Goal: Information Seeking & Learning: Find specific page/section

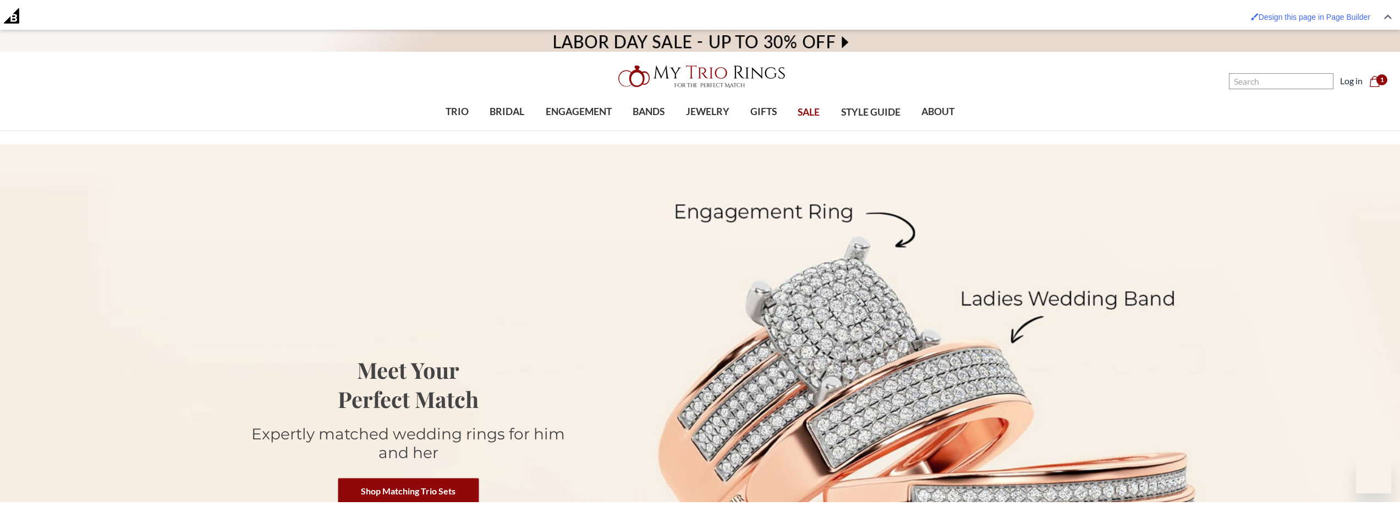
scroll to position [4984, 0]
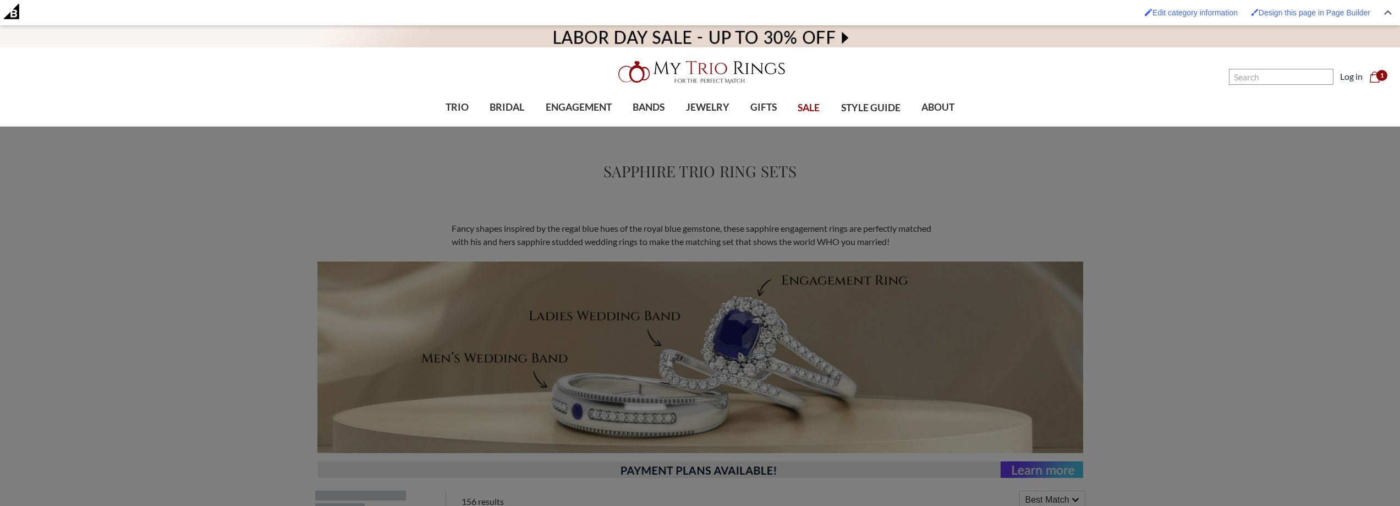
click at [716, 59] on img at bounding box center [700, 71] width 176 height 35
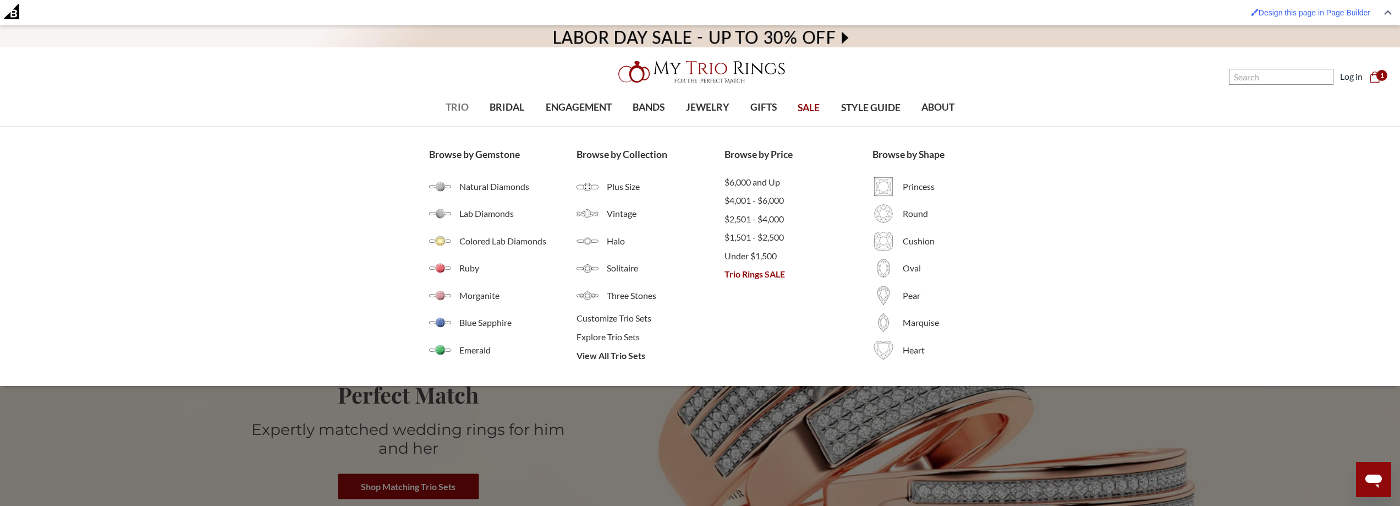
click at [455, 112] on span "TRIO" at bounding box center [457, 107] width 23 height 14
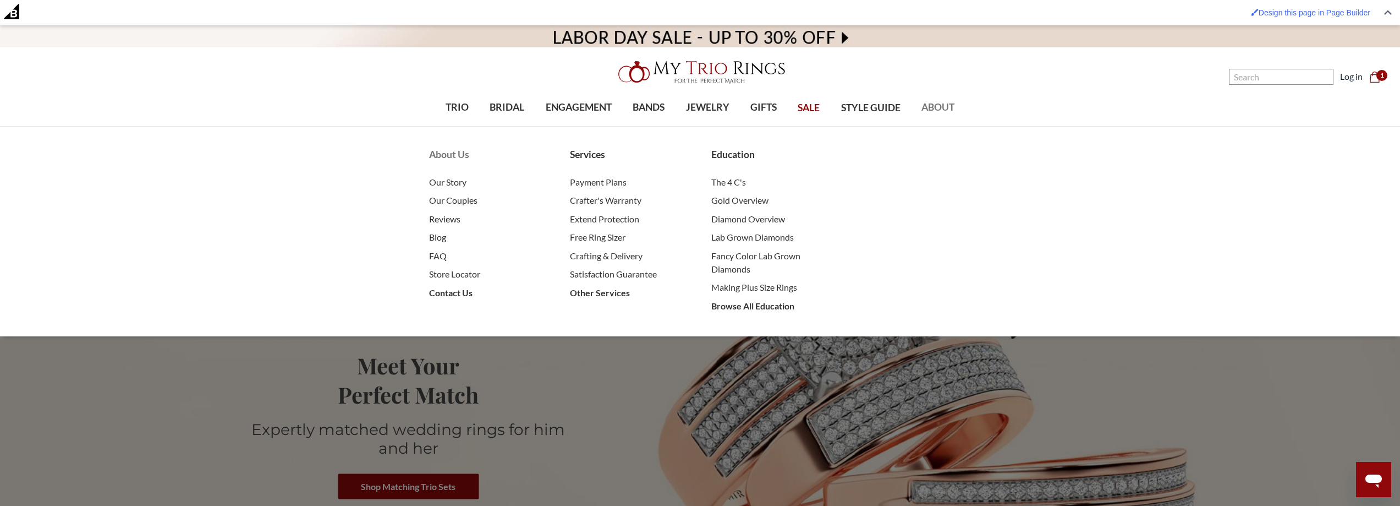
click at [467, 264] on li "FAQ" at bounding box center [488, 256] width 119 height 19
click at [468, 270] on span "Store Locator" at bounding box center [488, 273] width 119 height 13
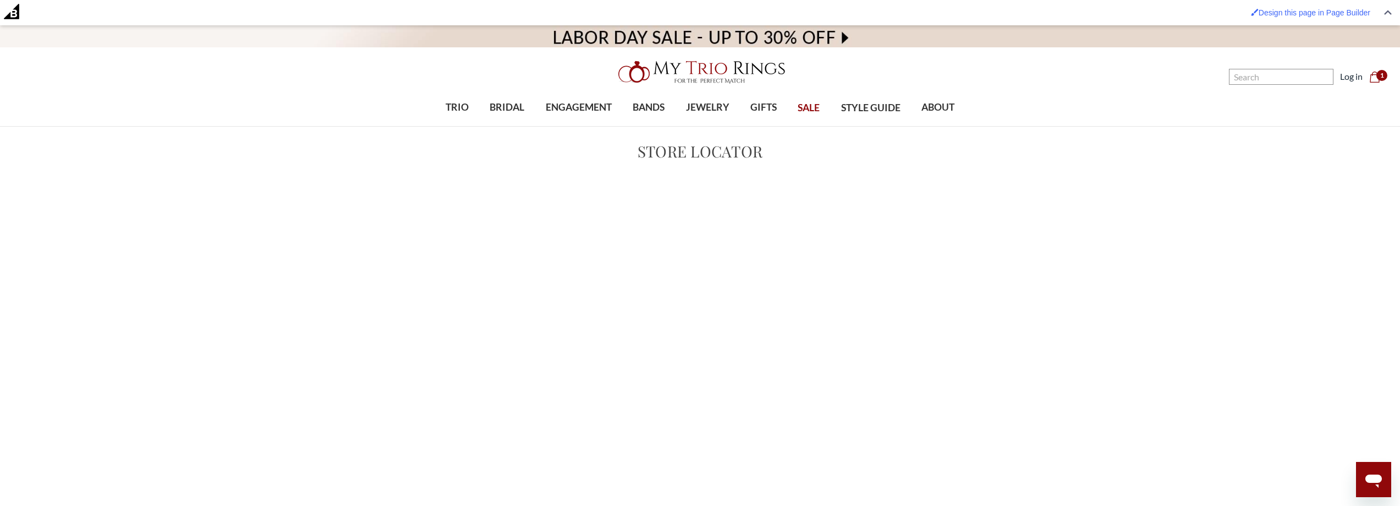
drag, startPoint x: 1124, startPoint y: 291, endPoint x: 1129, endPoint y: 364, distance: 72.8
click at [1129, 364] on main "Store Locator Close × ! OK Cancel" at bounding box center [700, 386] width 1400 height 493
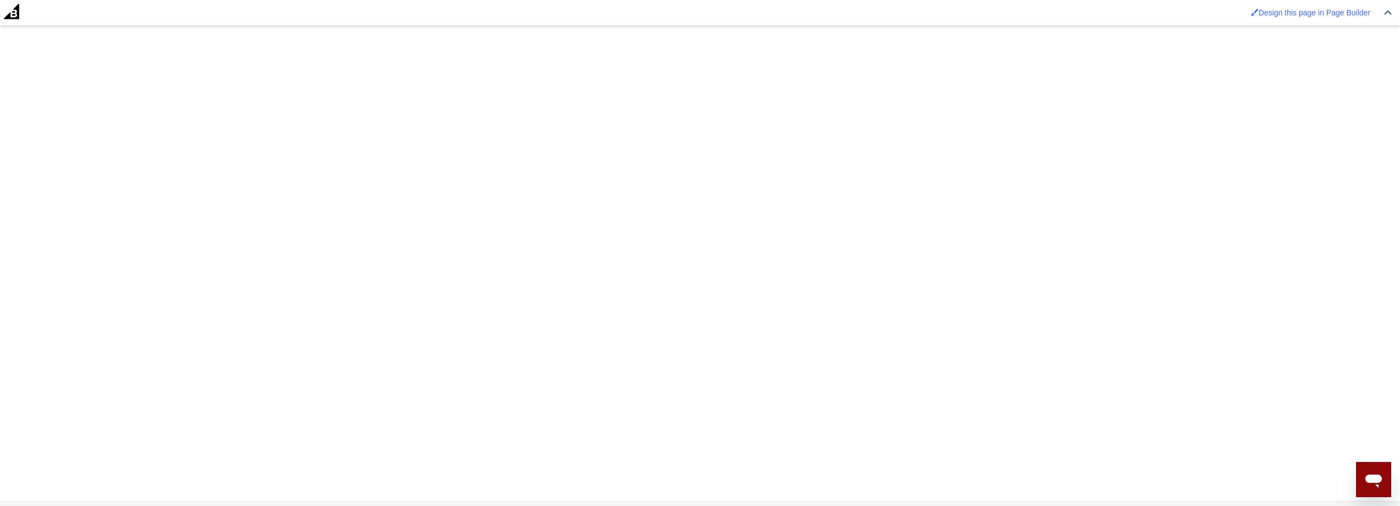
scroll to position [165, 0]
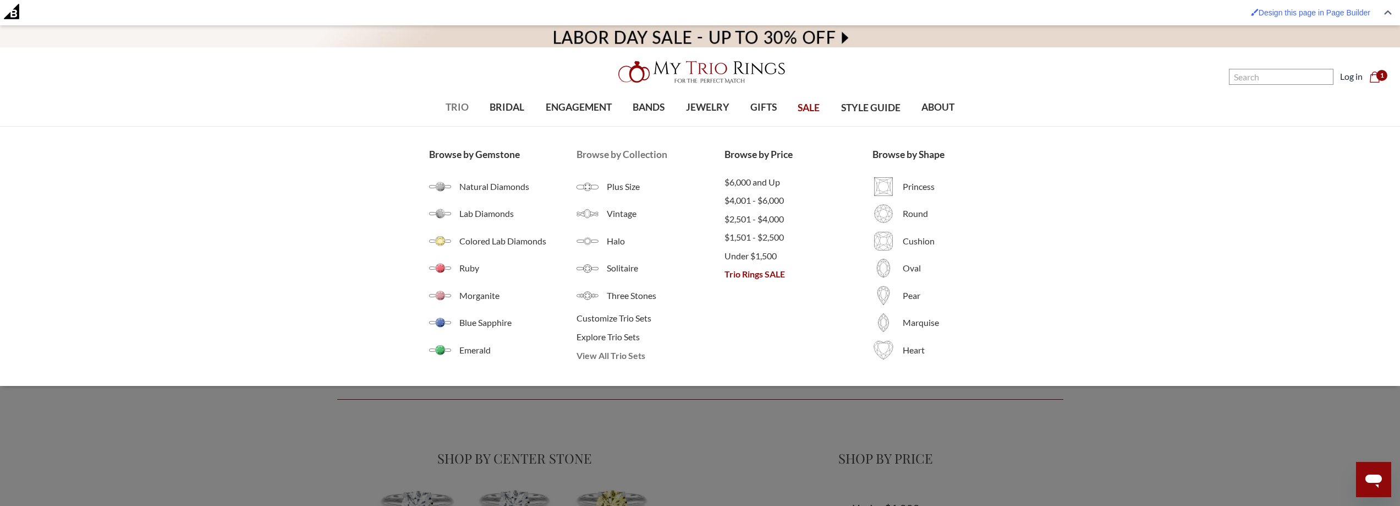
click at [616, 355] on span "View All Trio Sets" at bounding box center [651, 355] width 148 height 13
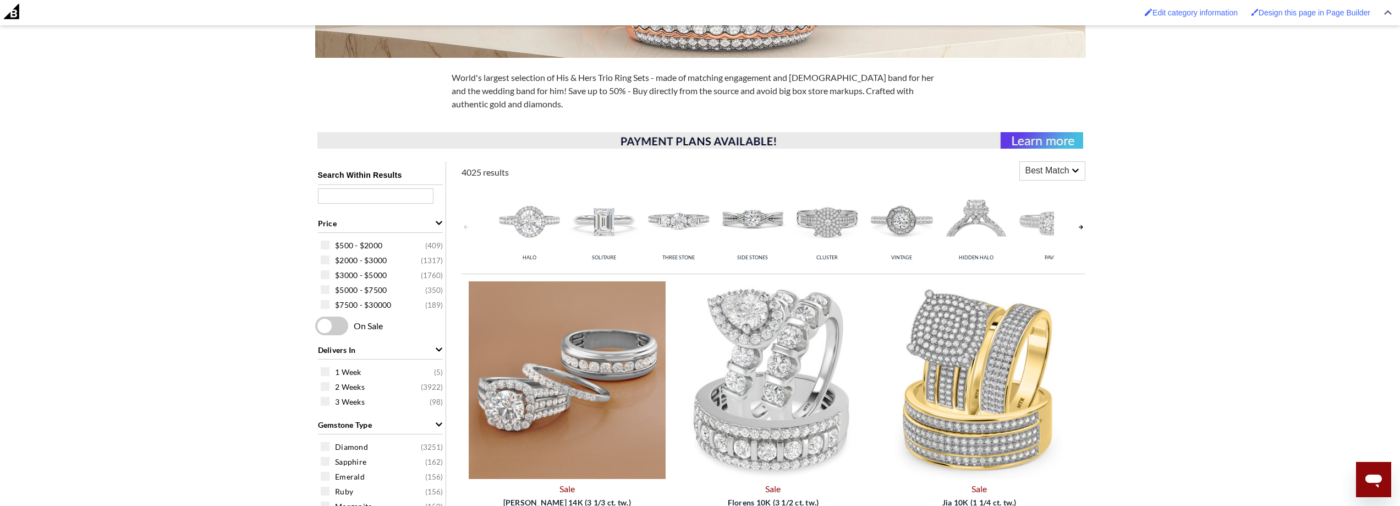
scroll to position [330, 0]
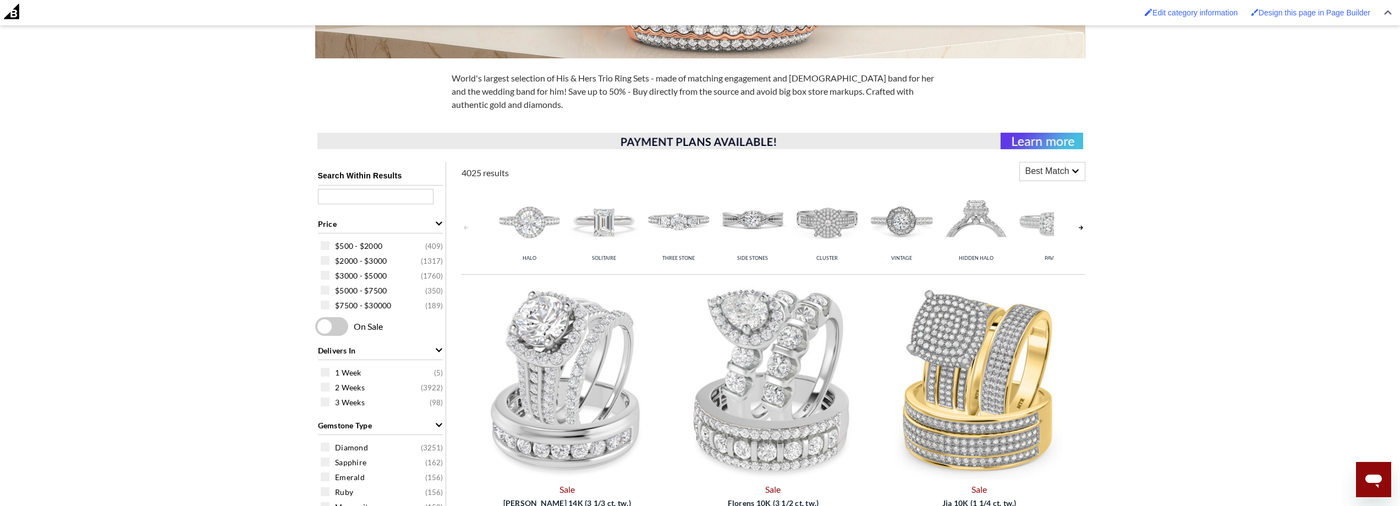
drag, startPoint x: 842, startPoint y: 215, endPoint x: 851, endPoint y: 216, distance: 8.9
click at [842, 215] on img at bounding box center [827, 221] width 69 height 69
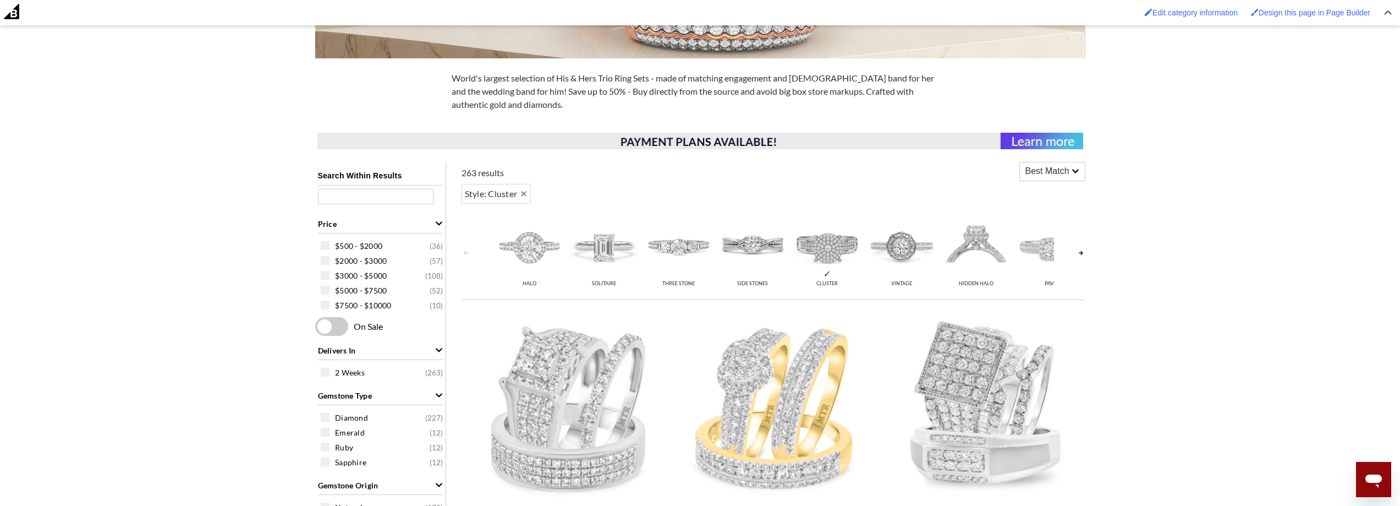
click at [917, 247] on img at bounding box center [901, 246] width 69 height 69
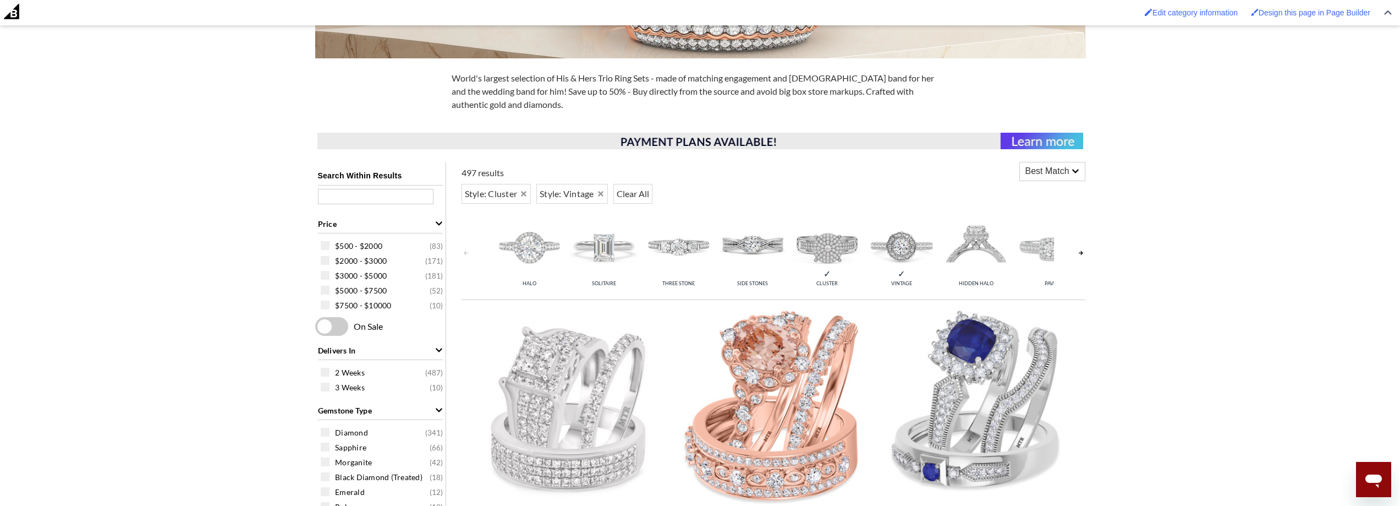
click at [824, 249] on img at bounding box center [827, 246] width 69 height 69
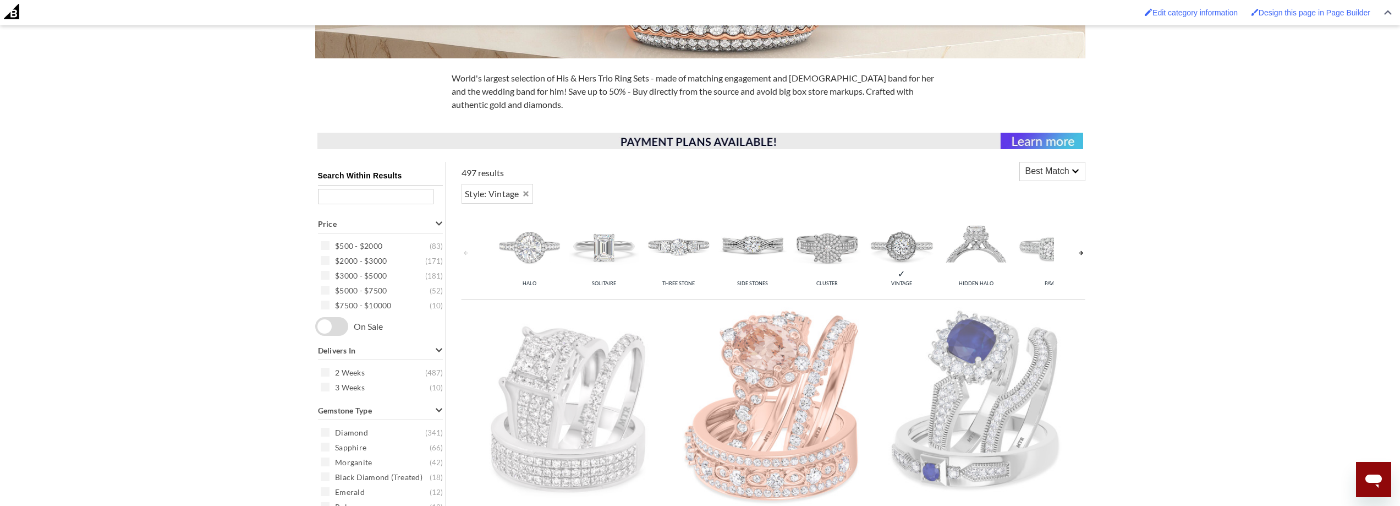
click at [900, 245] on img at bounding box center [901, 246] width 69 height 69
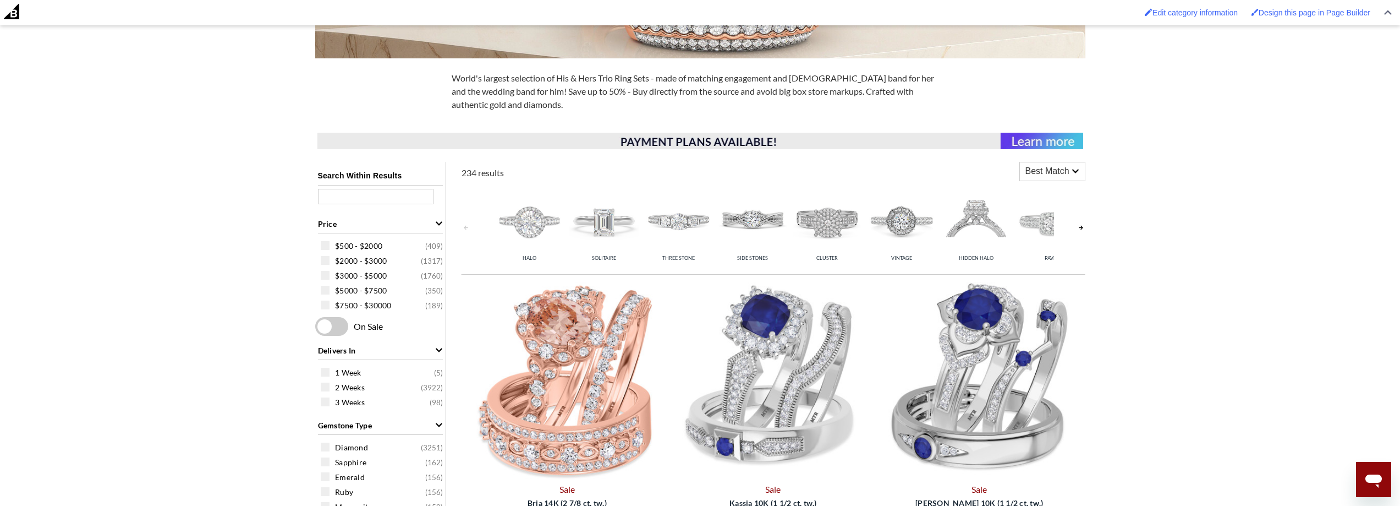
click at [1077, 230] on link at bounding box center [1081, 227] width 9 height 87
click at [1085, 228] on link at bounding box center [1081, 227] width 9 height 87
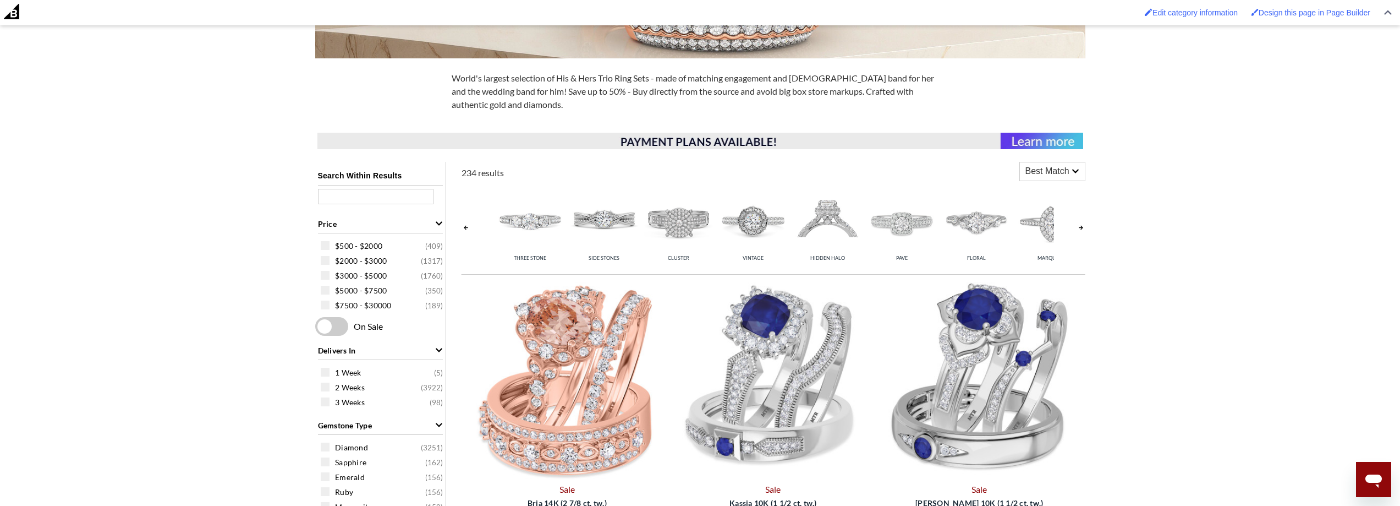
click at [1079, 228] on link at bounding box center [1081, 227] width 9 height 87
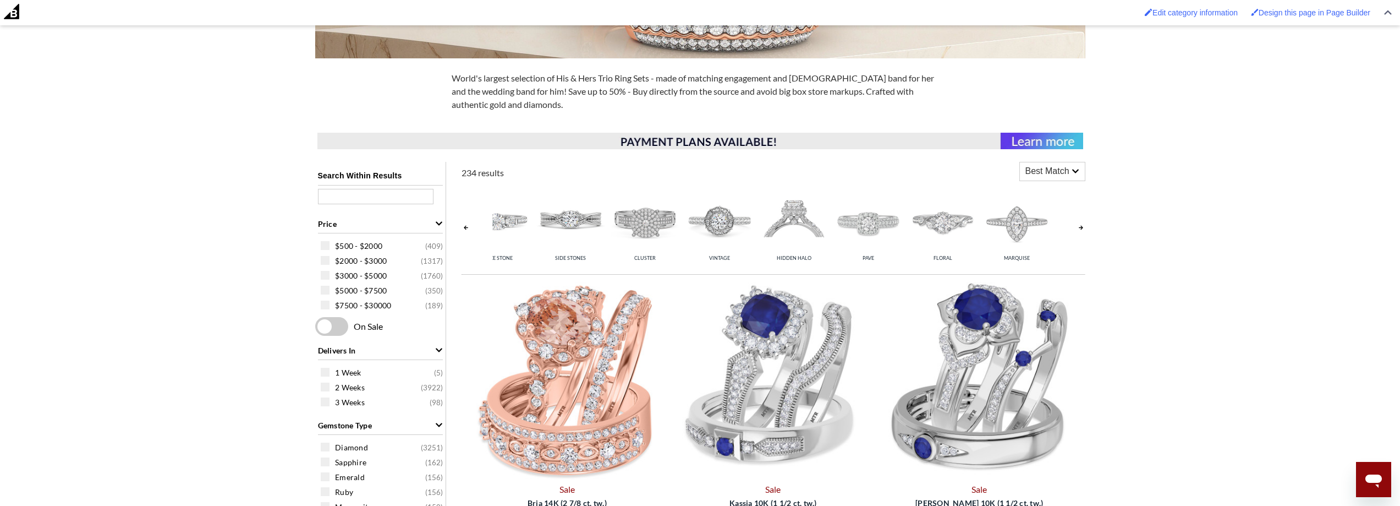
click at [1079, 228] on link at bounding box center [1081, 227] width 9 height 87
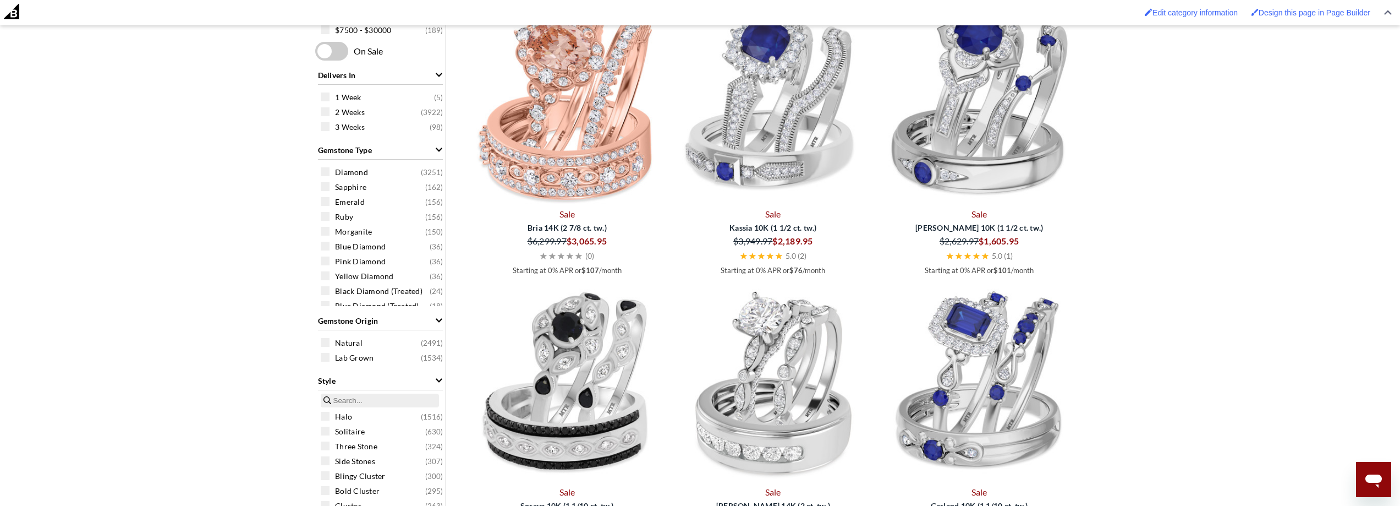
scroll to position [220, 0]
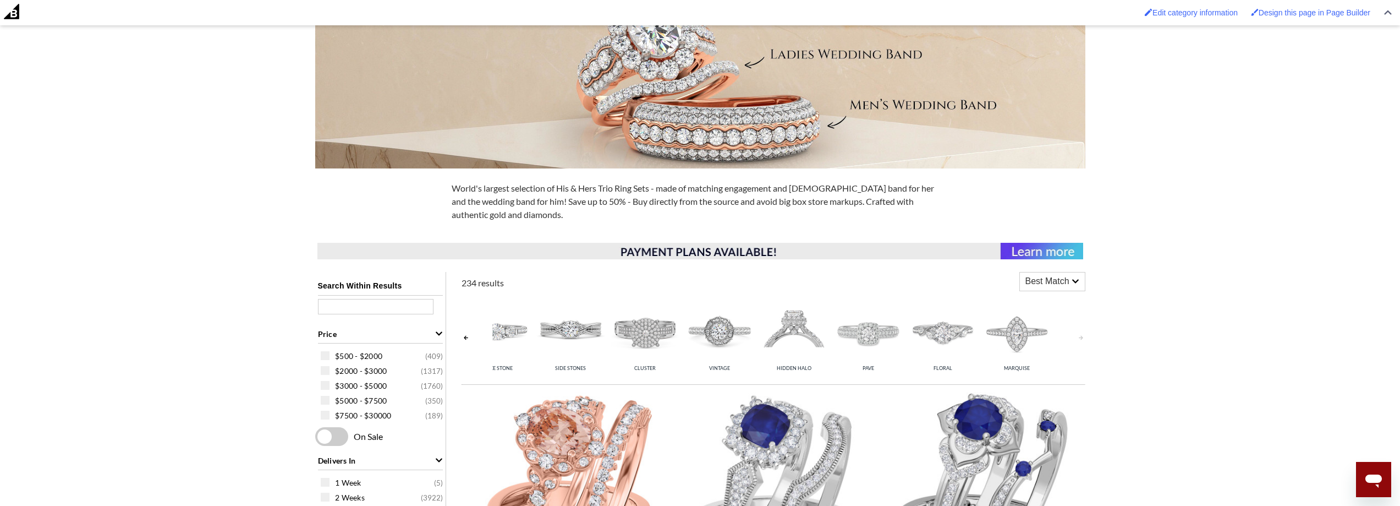
click at [462, 335] on link at bounding box center [466, 337] width 9 height 87
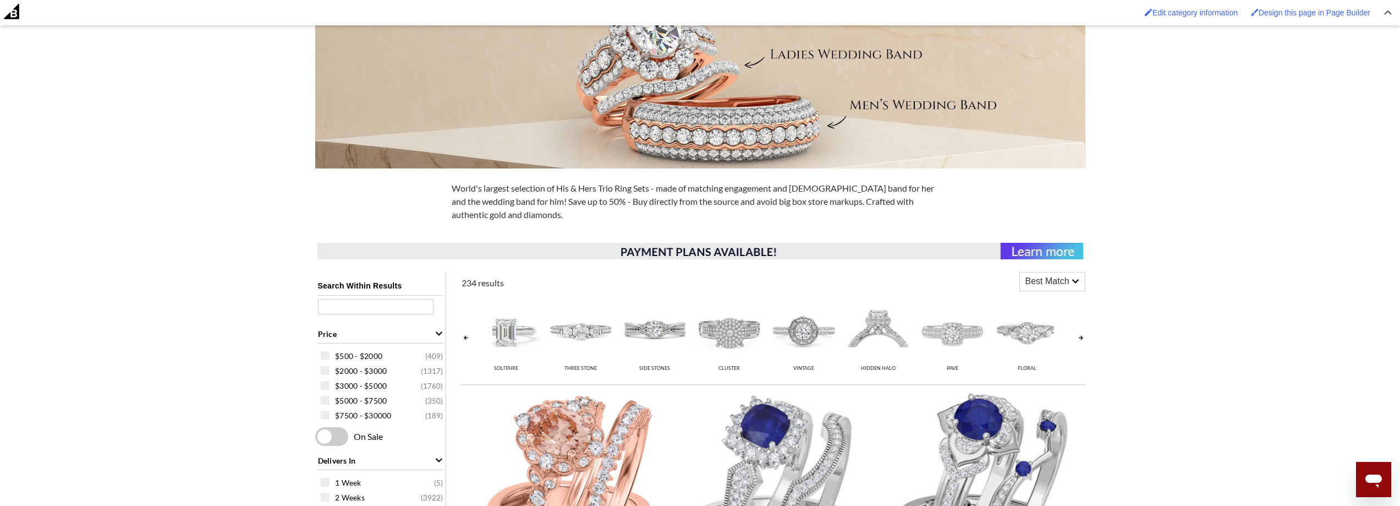
click at [462, 335] on link at bounding box center [466, 337] width 9 height 87
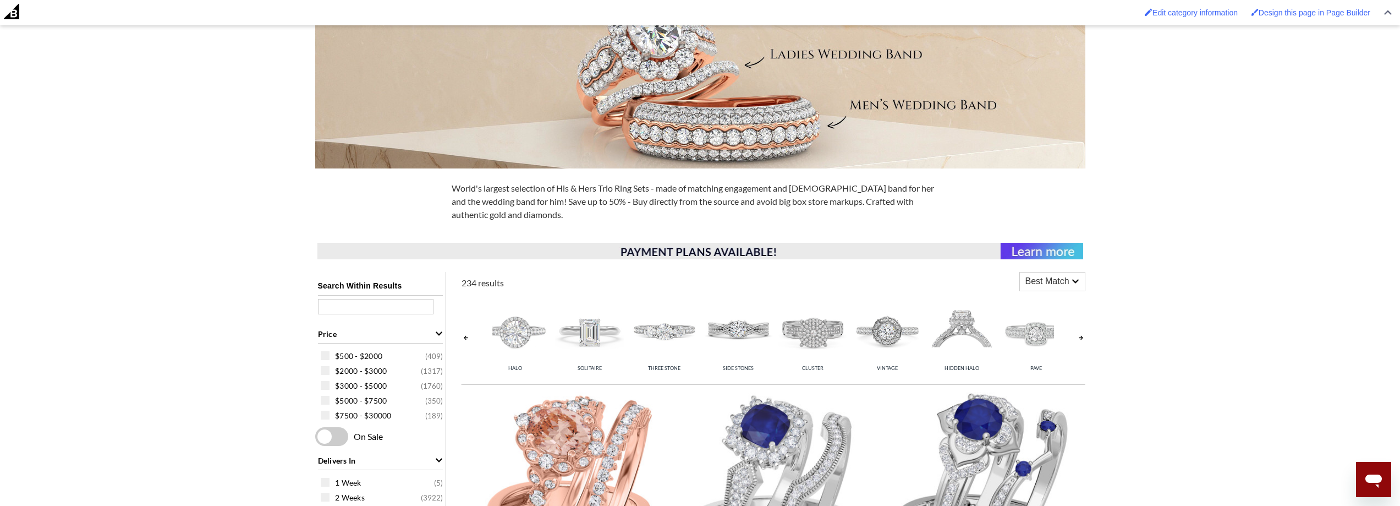
click at [462, 335] on link at bounding box center [466, 337] width 9 height 87
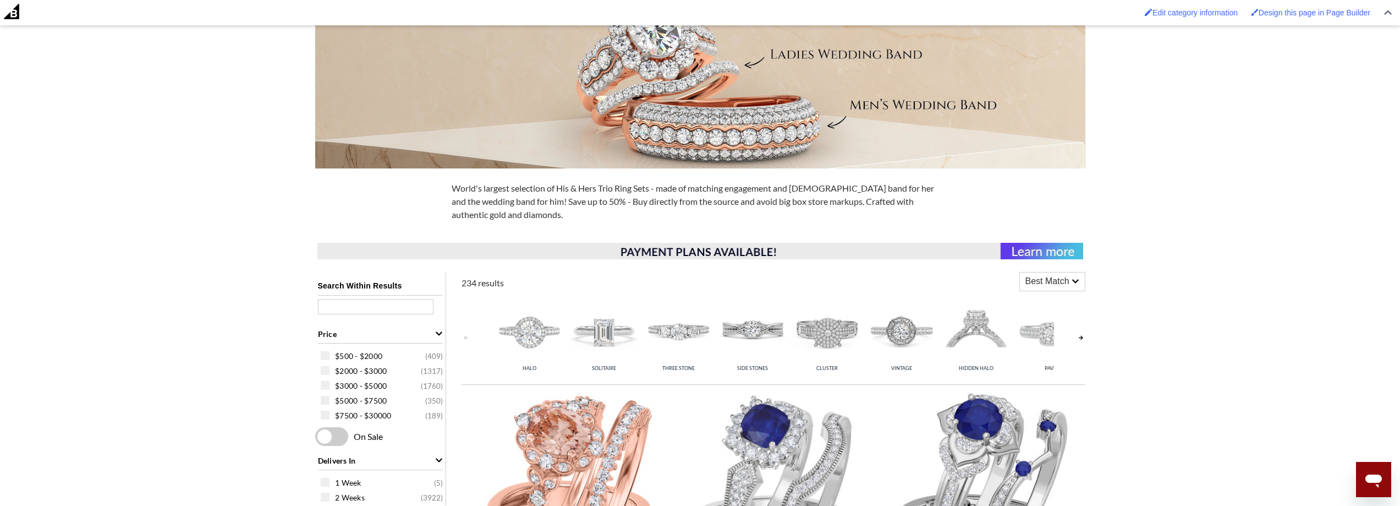
click at [462, 335] on link at bounding box center [466, 337] width 9 height 87
click at [511, 327] on img at bounding box center [529, 331] width 69 height 69
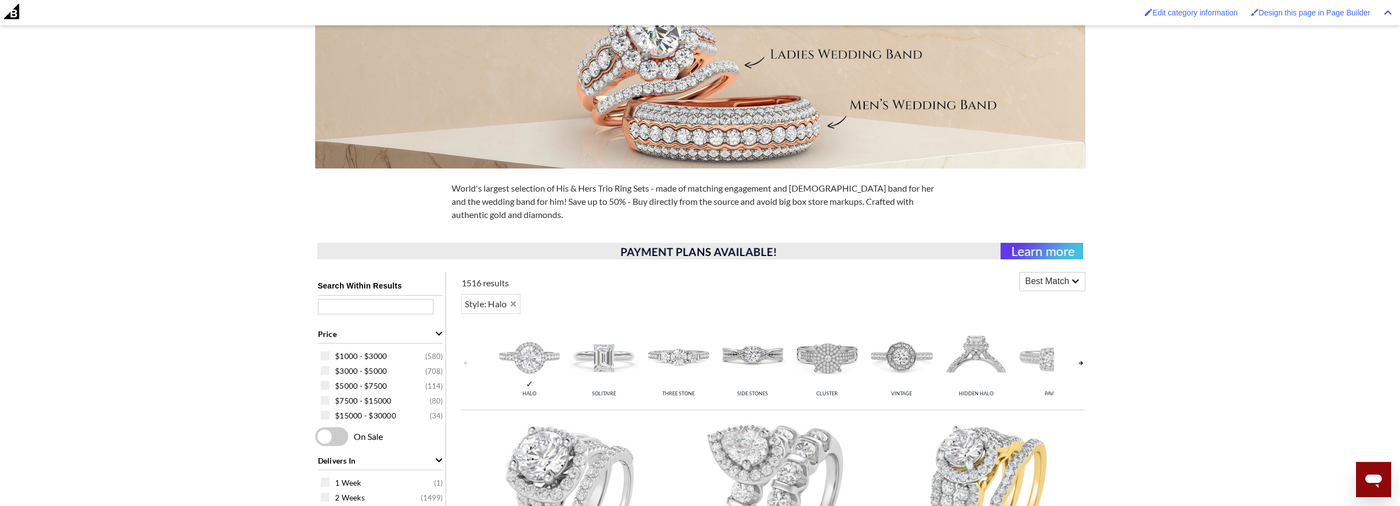
click at [1078, 362] on link at bounding box center [1081, 362] width 9 height 87
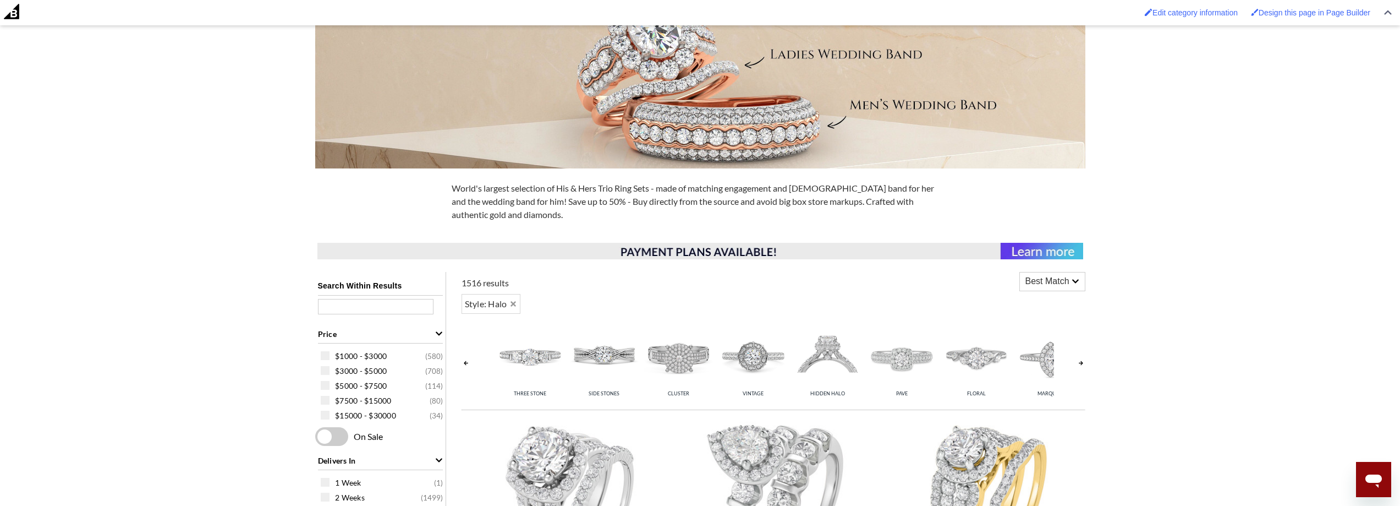
click at [1080, 362] on link at bounding box center [1081, 362] width 9 height 87
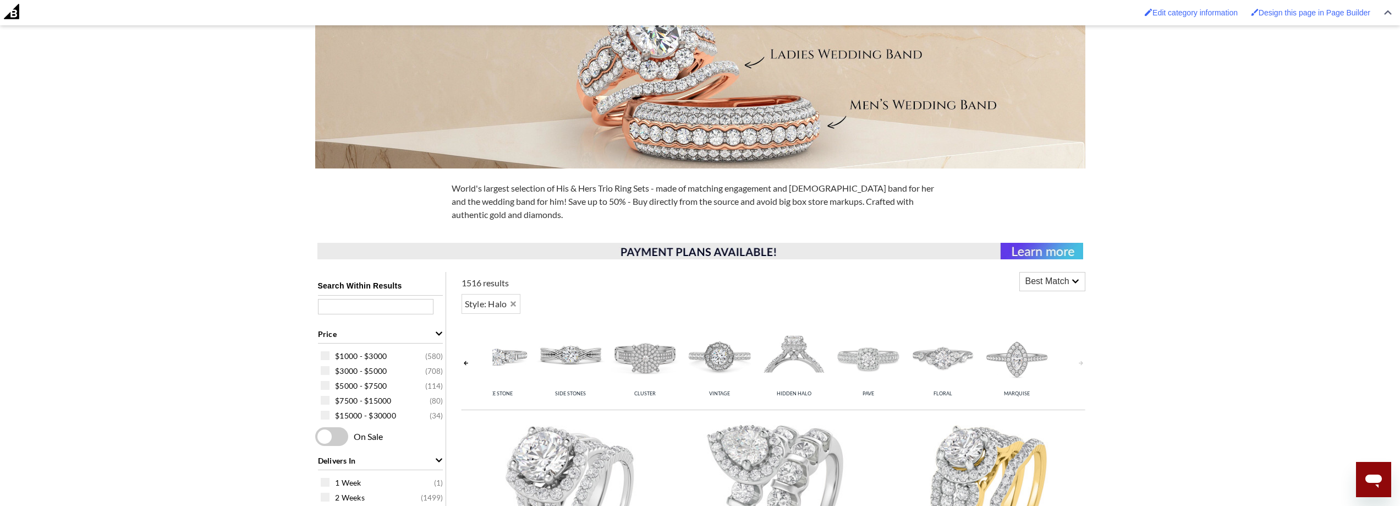
click at [1084, 357] on link at bounding box center [1081, 362] width 9 height 87
click at [1085, 360] on link at bounding box center [1081, 362] width 9 height 87
click at [469, 364] on link at bounding box center [466, 362] width 9 height 87
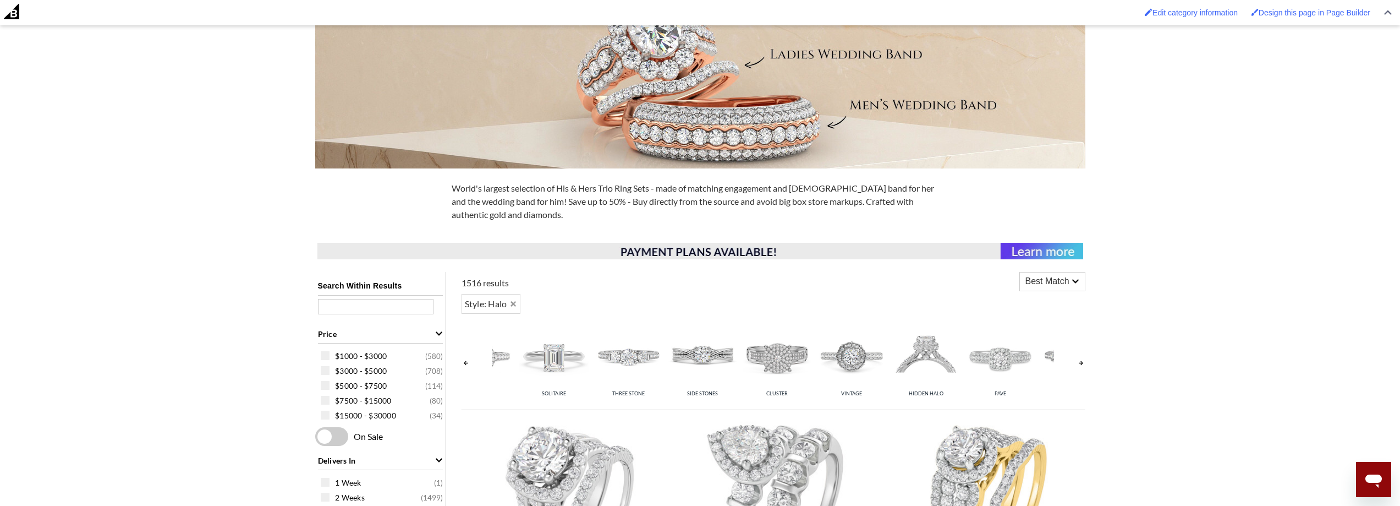
click at [469, 364] on link at bounding box center [466, 362] width 9 height 87
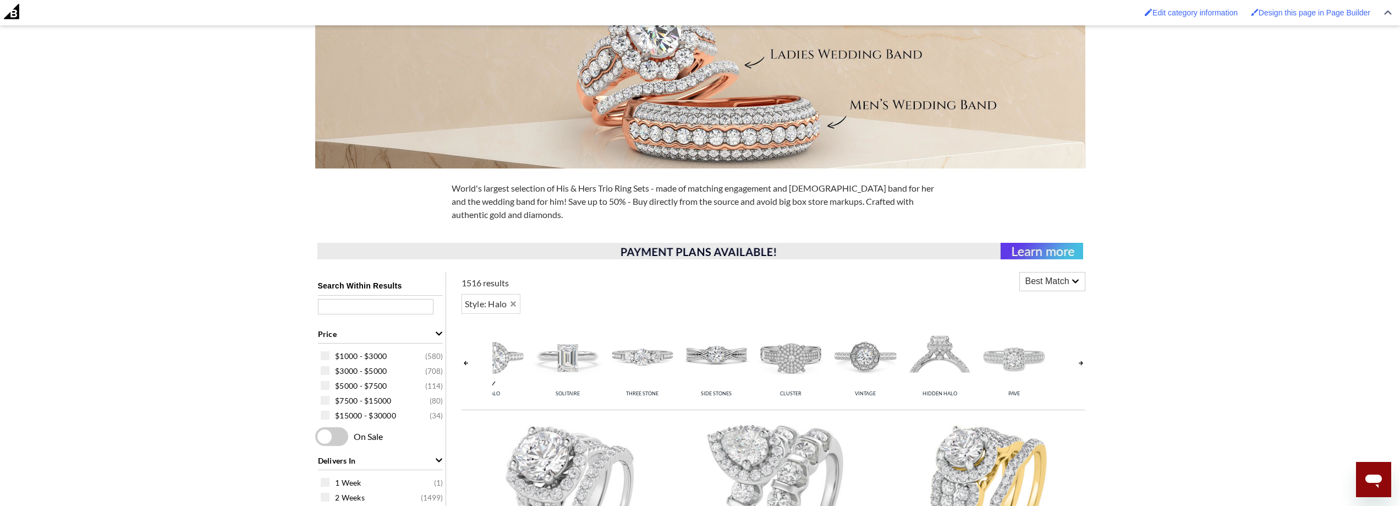
click at [469, 364] on link at bounding box center [466, 362] width 9 height 87
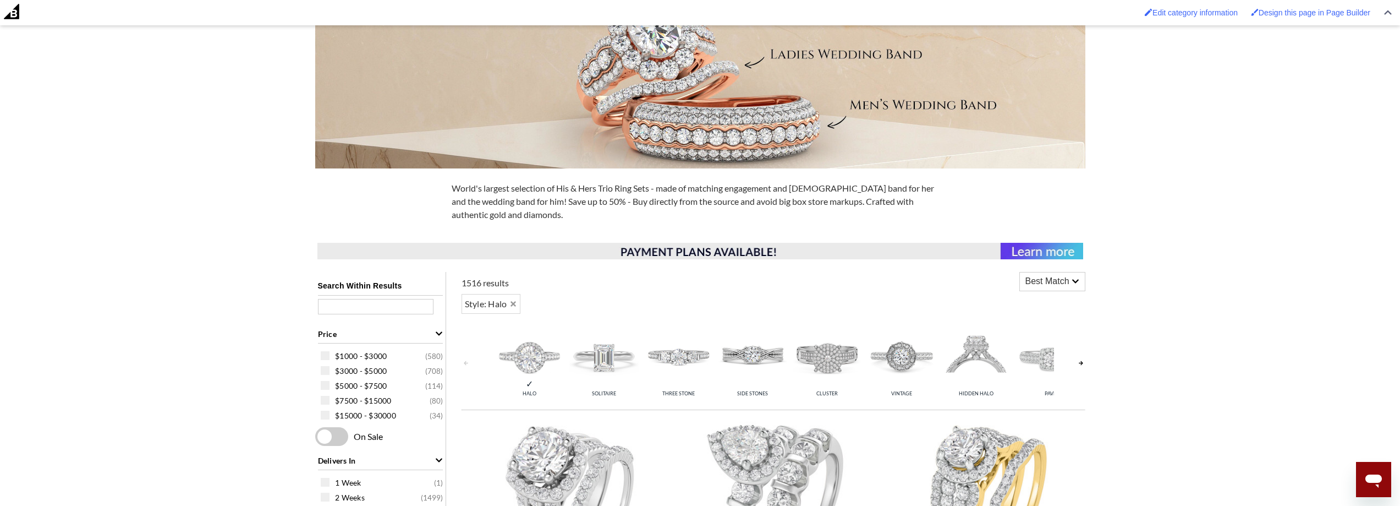
click at [469, 364] on link at bounding box center [466, 362] width 9 height 87
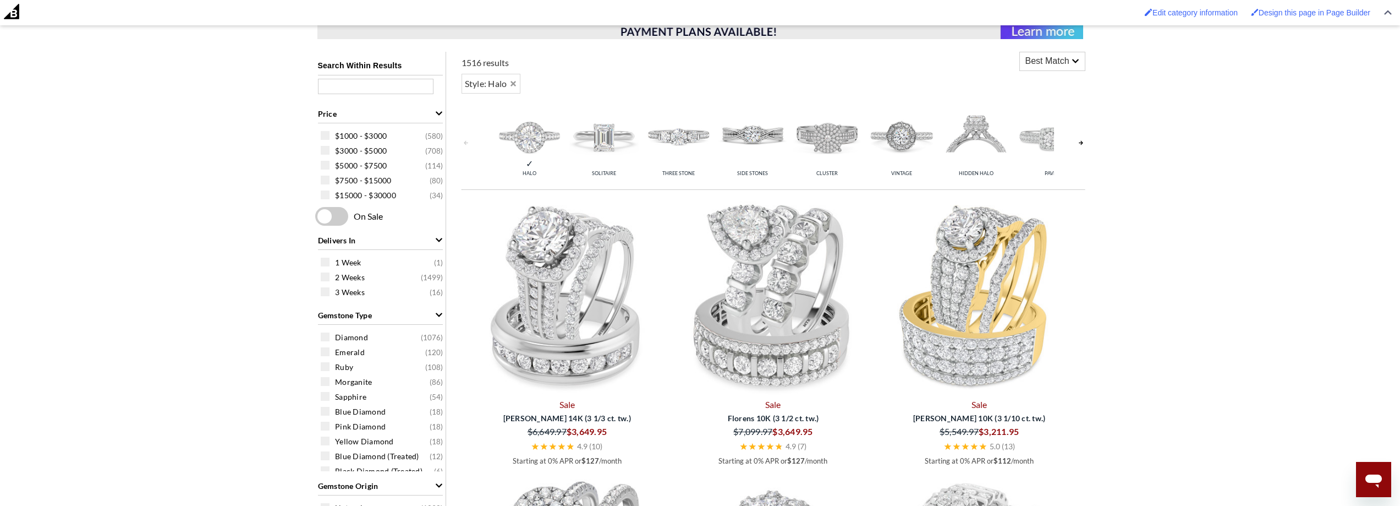
click at [1082, 140] on link at bounding box center [1081, 142] width 9 height 87
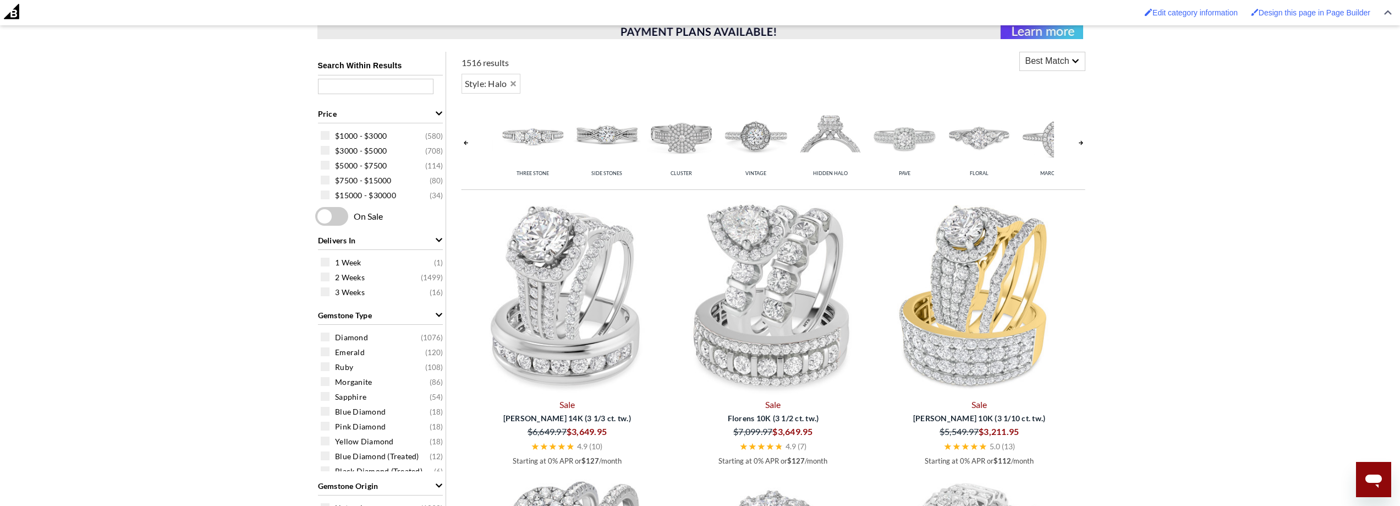
click at [1082, 140] on link at bounding box center [1081, 142] width 9 height 87
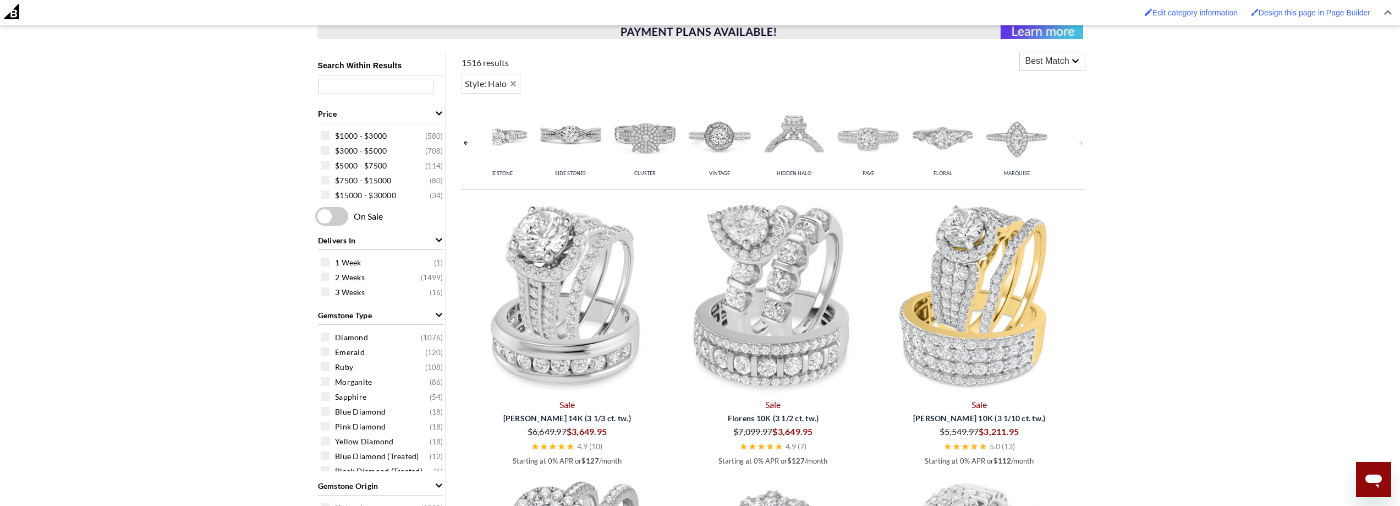
click at [1082, 140] on link at bounding box center [1081, 142] width 9 height 87
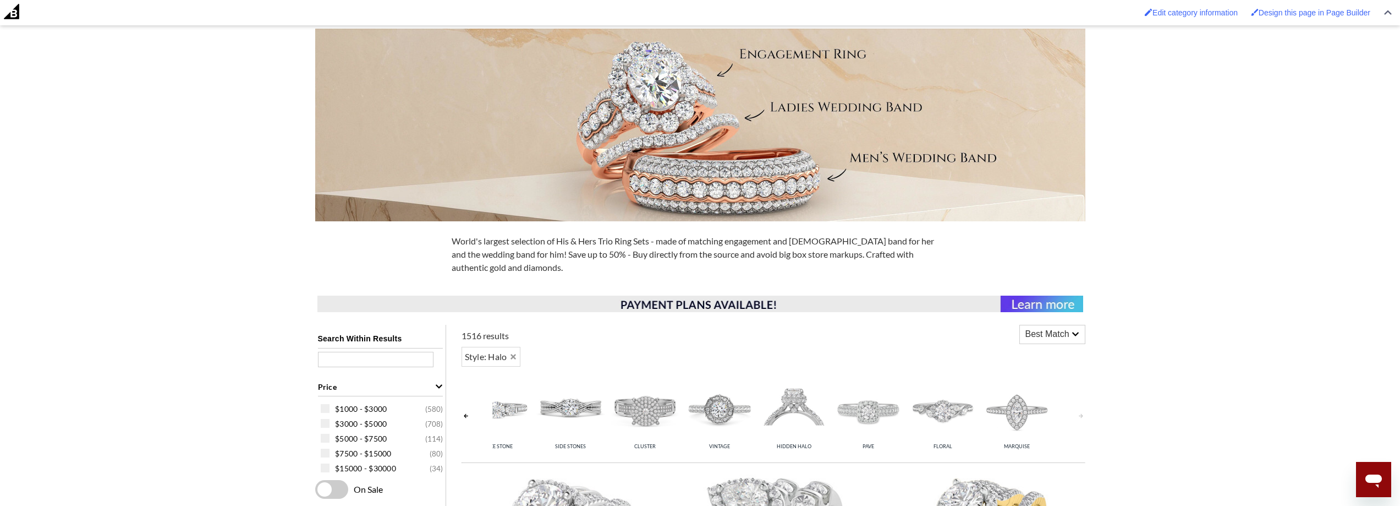
scroll to position [0, 0]
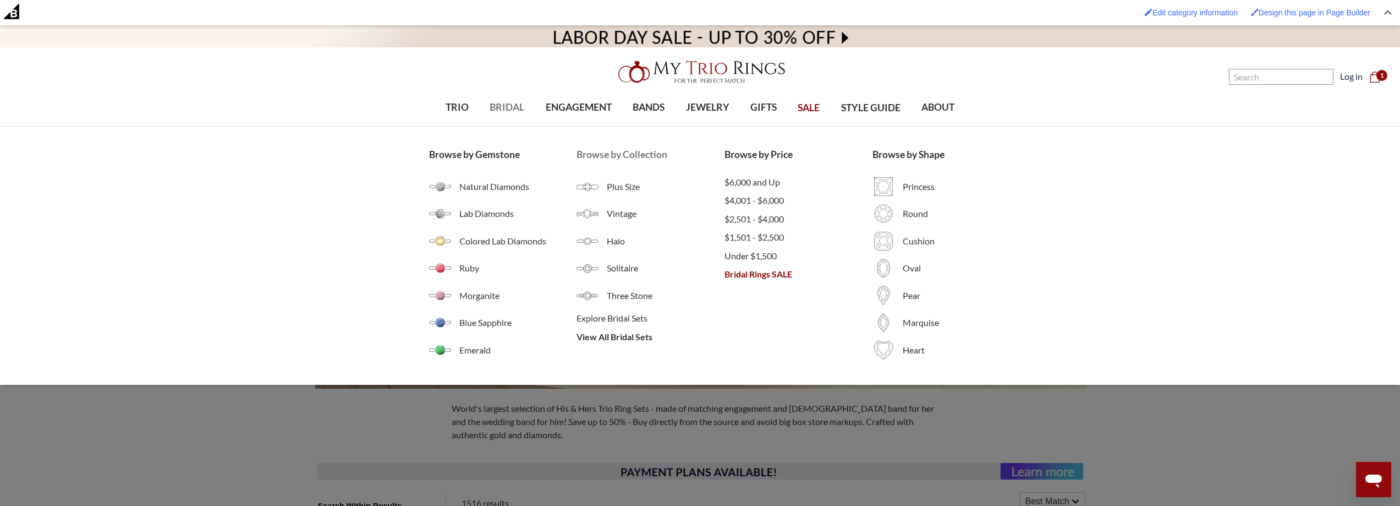
click at [621, 348] on li "Browse by Collection Plus Size Vintage Halo Solitaire Three Stone Explore Brida…" at bounding box center [651, 255] width 148 height 216
click at [623, 336] on span "View All Bridal Sets" at bounding box center [651, 336] width 148 height 13
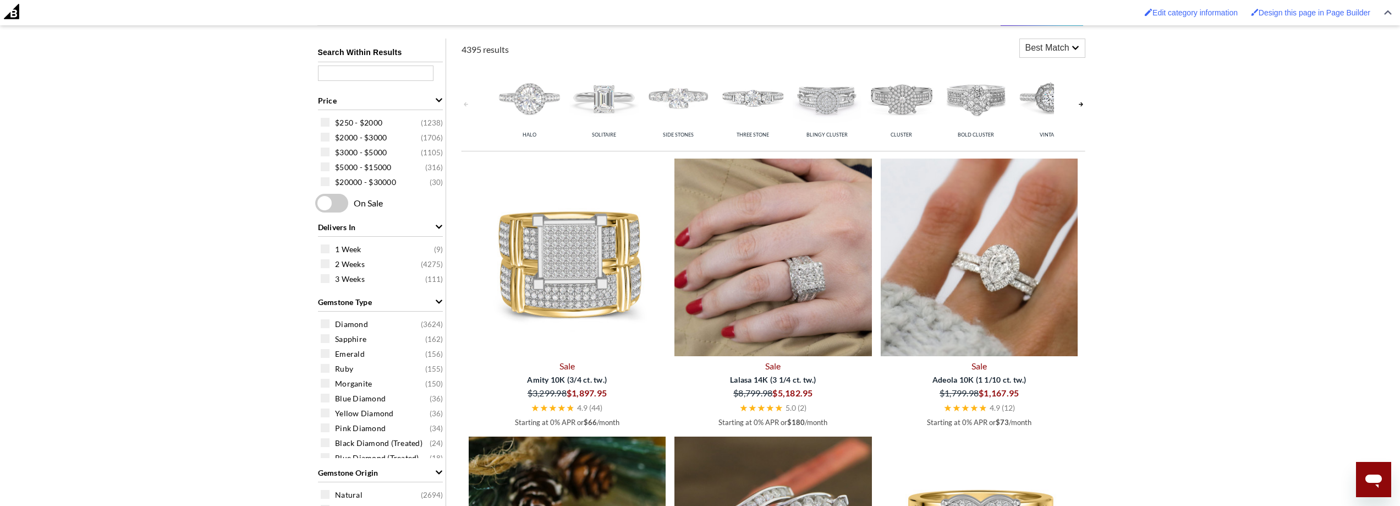
click at [1051, 241] on img at bounding box center [980, 257] width 198 height 198
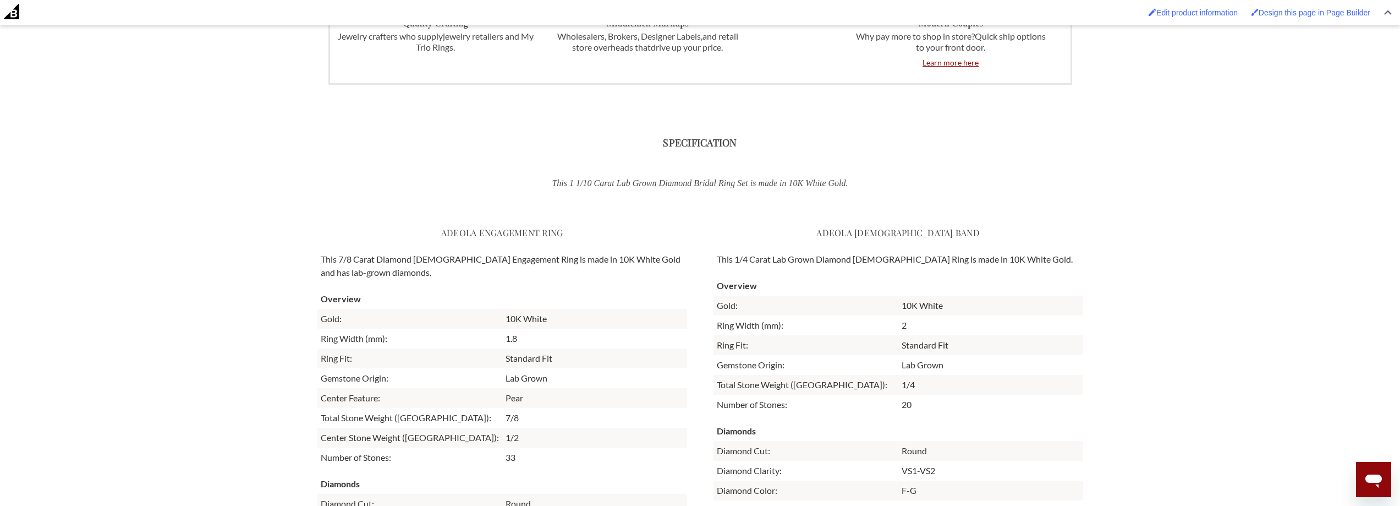
scroll to position [3401, 0]
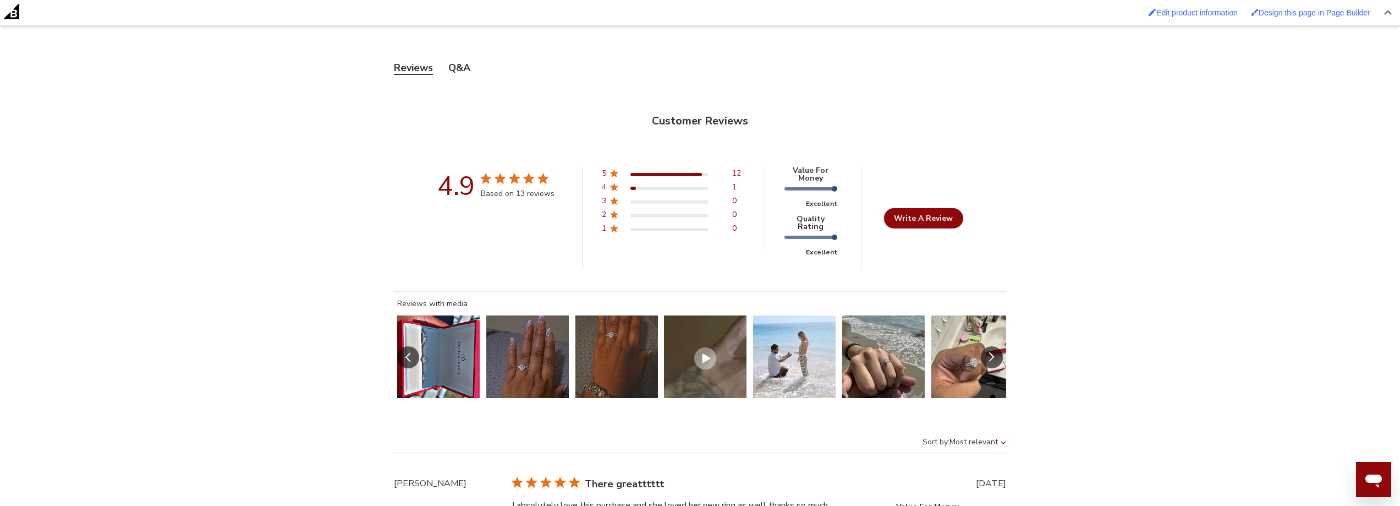
click at [793, 340] on button "Slide 5 of 8.\a Image of customer." at bounding box center [794, 356] width 83 height 83
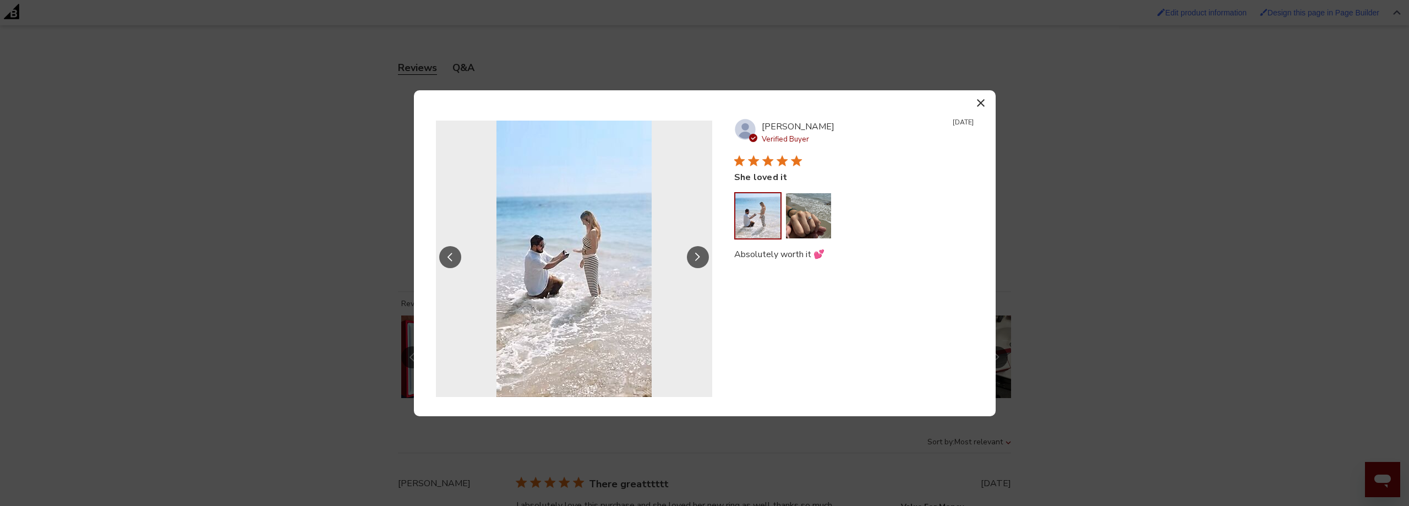
click at [1113, 183] on div "Close modal Reviews with media Your browser does not support the video tag. Pre…" at bounding box center [704, 253] width 1409 height 506
click at [985, 103] on button "button" at bounding box center [981, 103] width 16 height 16
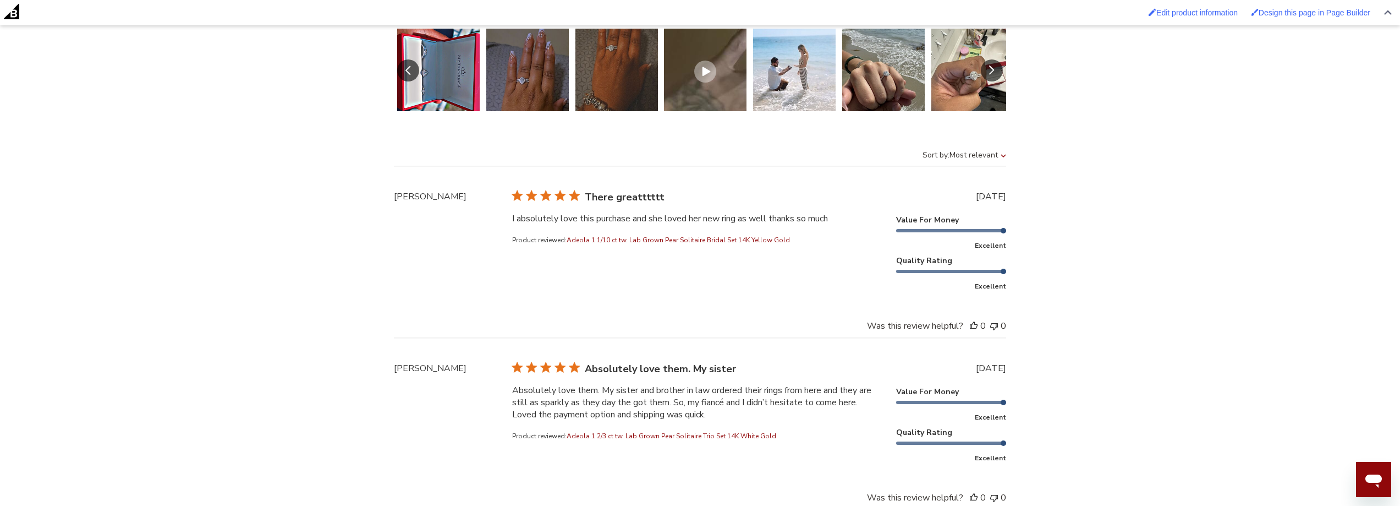
scroll to position [0, 0]
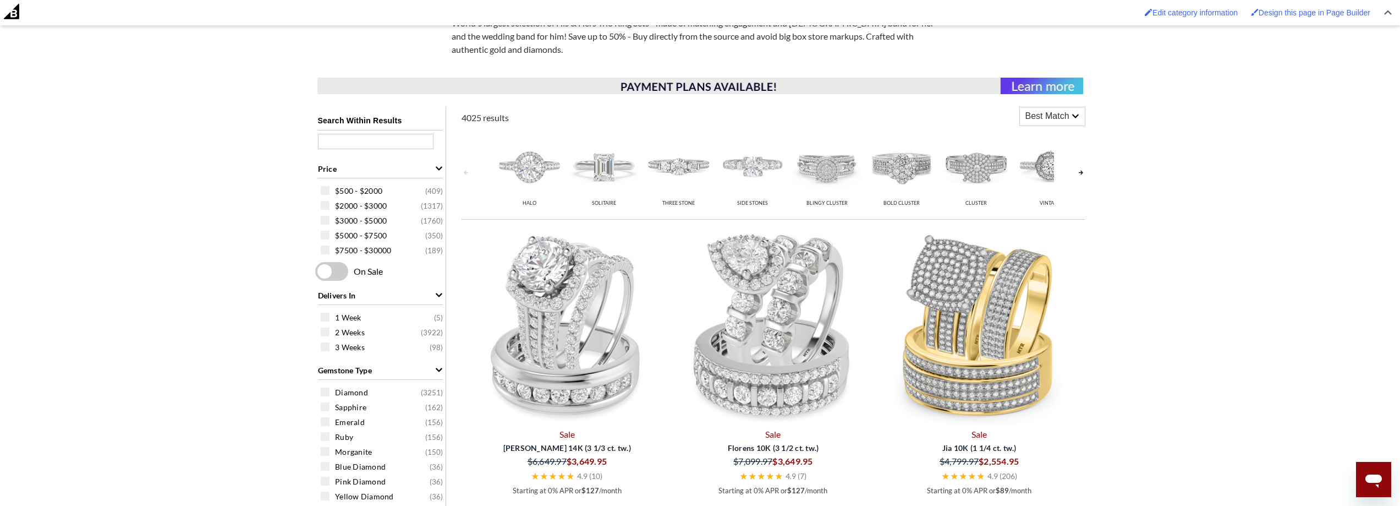
click at [1084, 171] on link at bounding box center [1081, 172] width 9 height 87
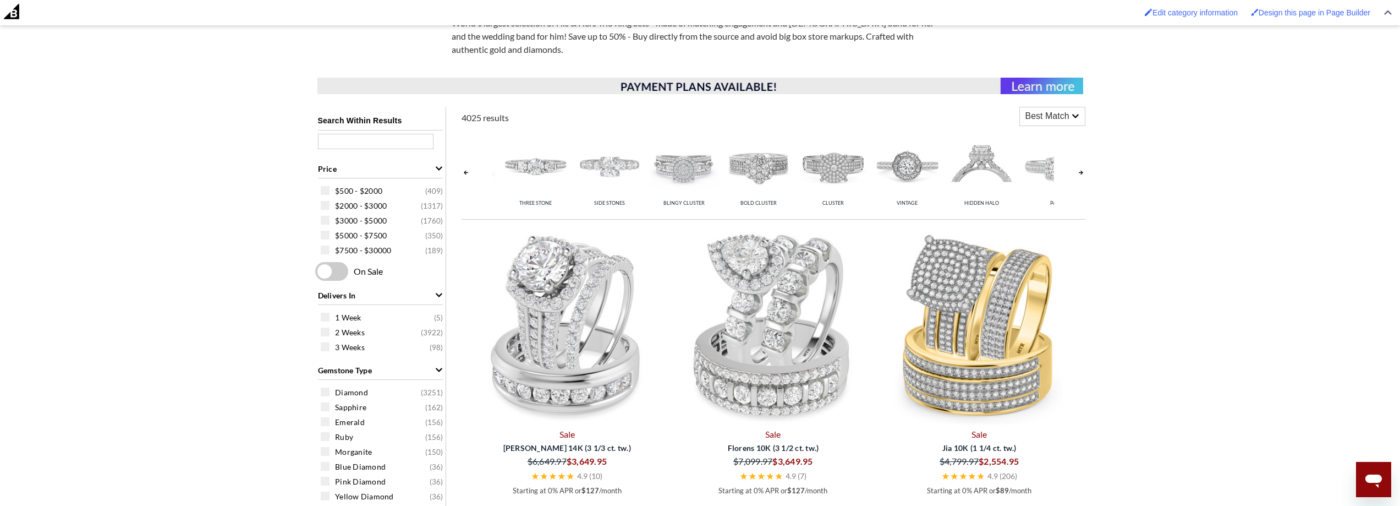
click at [1084, 171] on link at bounding box center [1081, 172] width 9 height 87
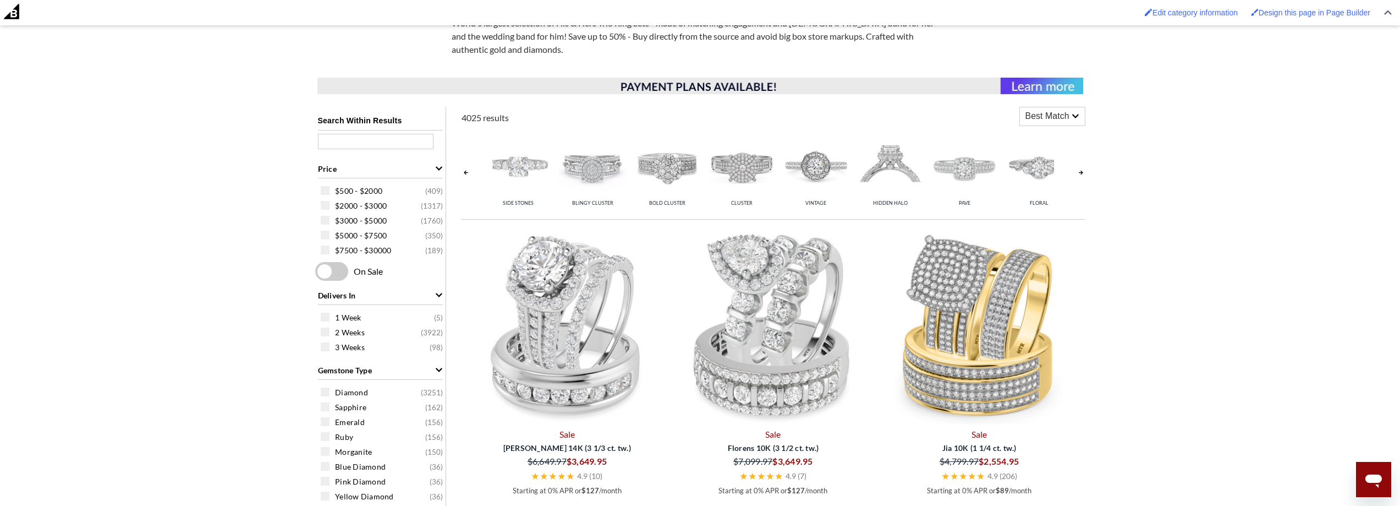
scroll to position [0, 266]
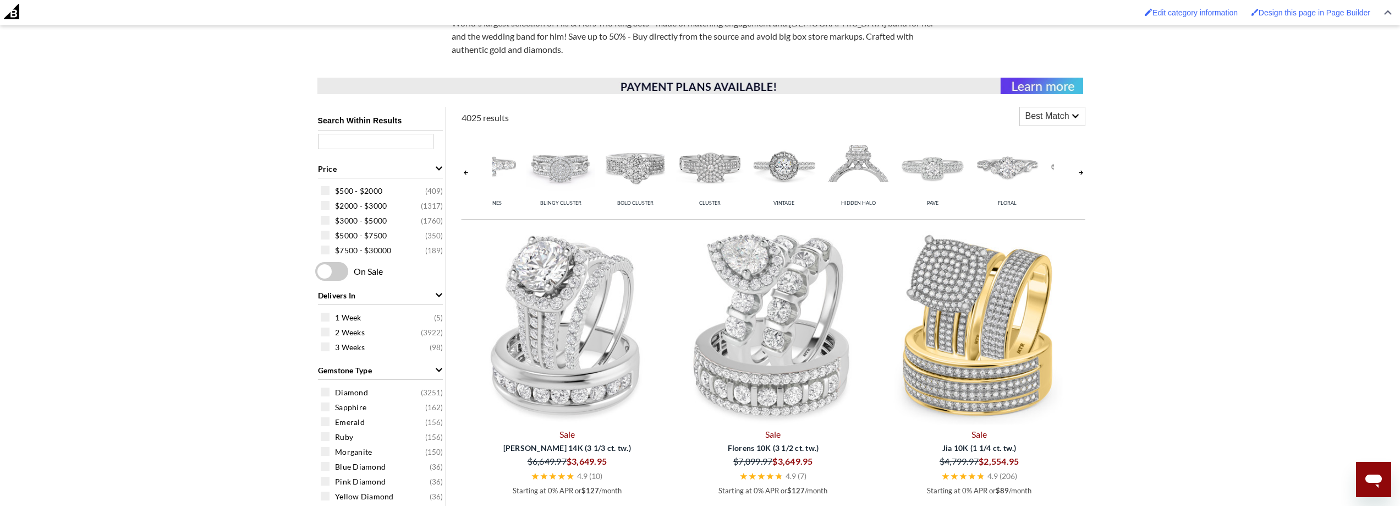
click at [464, 173] on link at bounding box center [466, 172] width 9 height 87
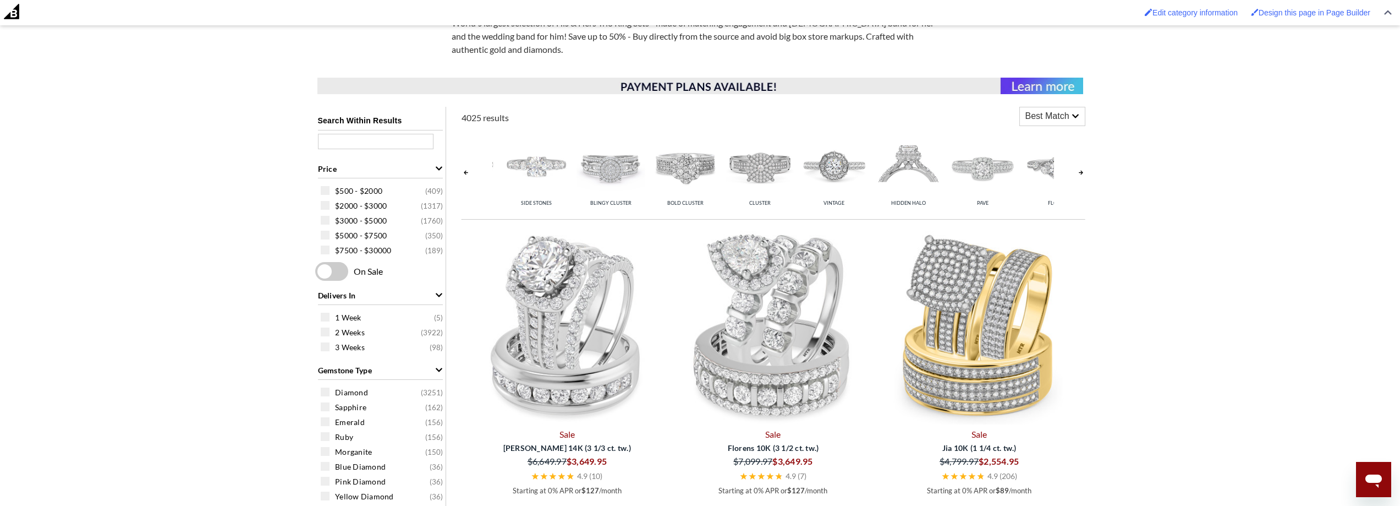
click at [464, 173] on link at bounding box center [466, 172] width 9 height 87
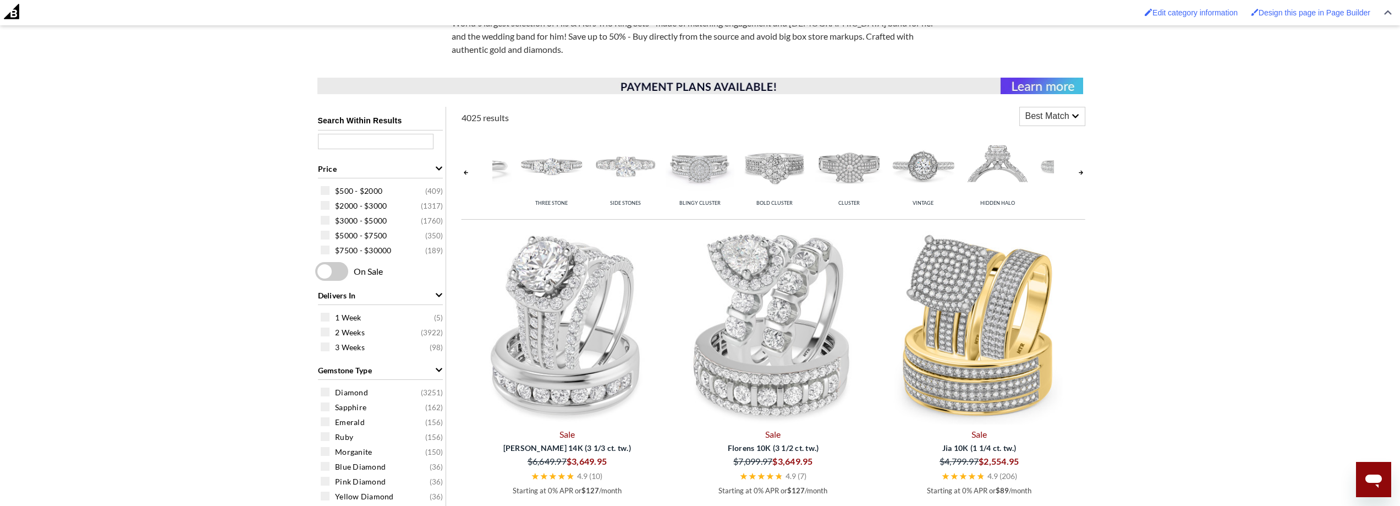
click at [464, 173] on link at bounding box center [466, 172] width 9 height 87
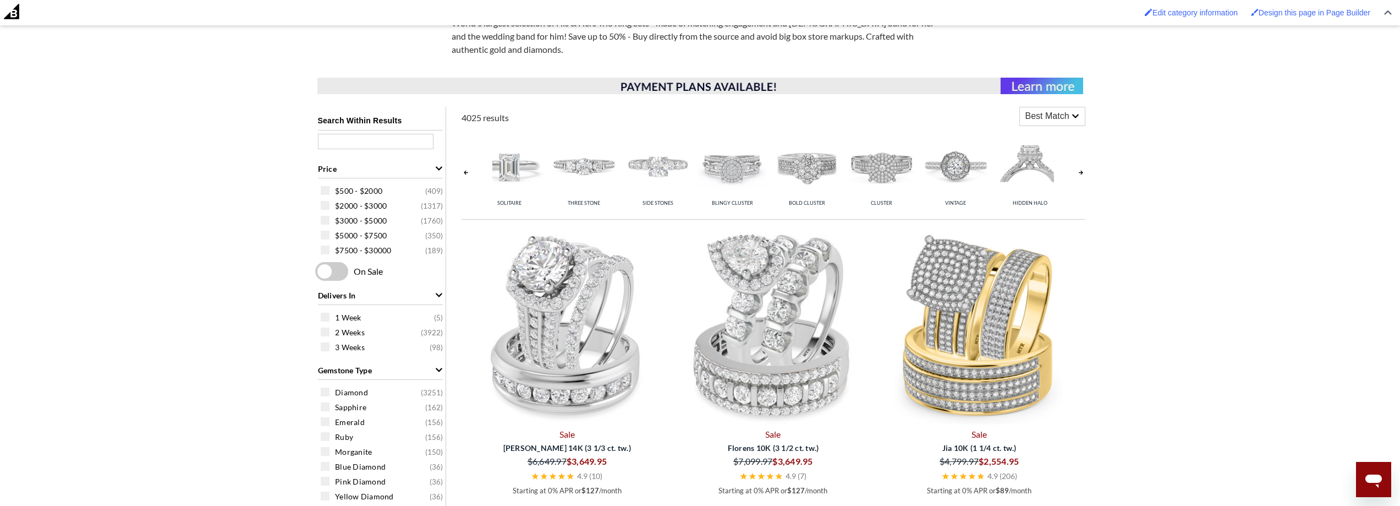
click at [464, 173] on link at bounding box center [466, 172] width 9 height 87
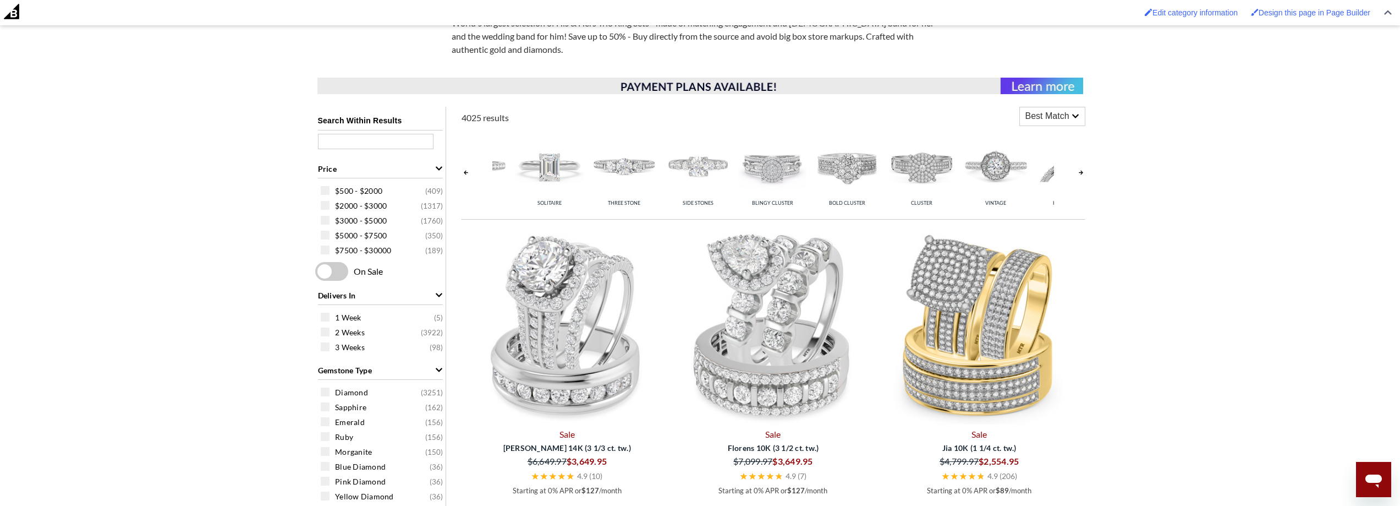
scroll to position [0, 10]
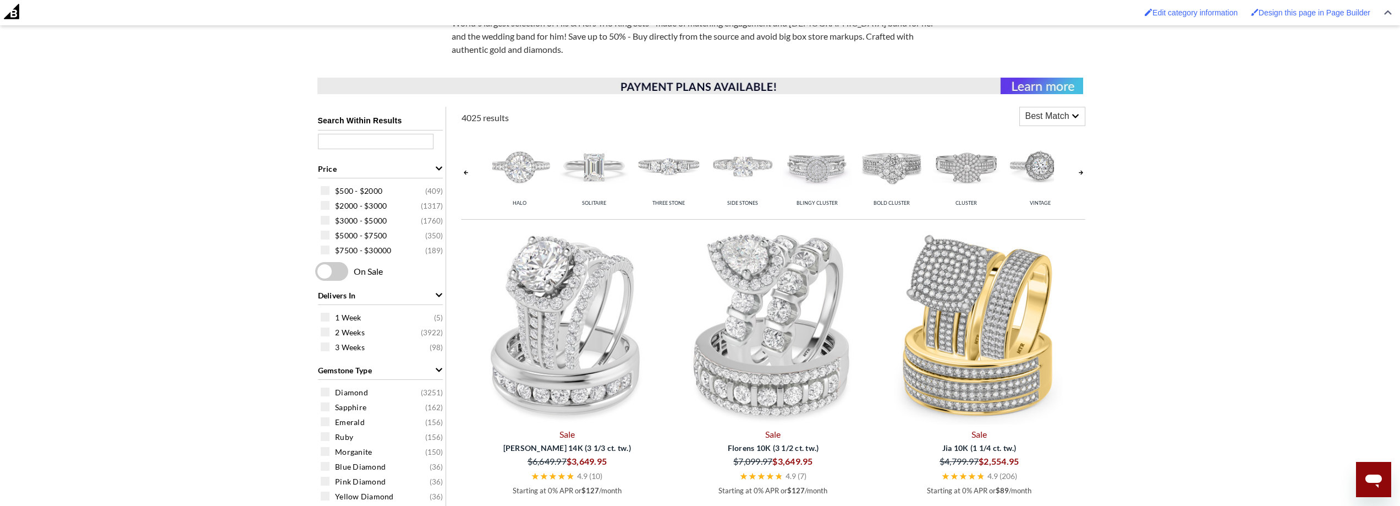
click at [464, 173] on link at bounding box center [466, 172] width 9 height 87
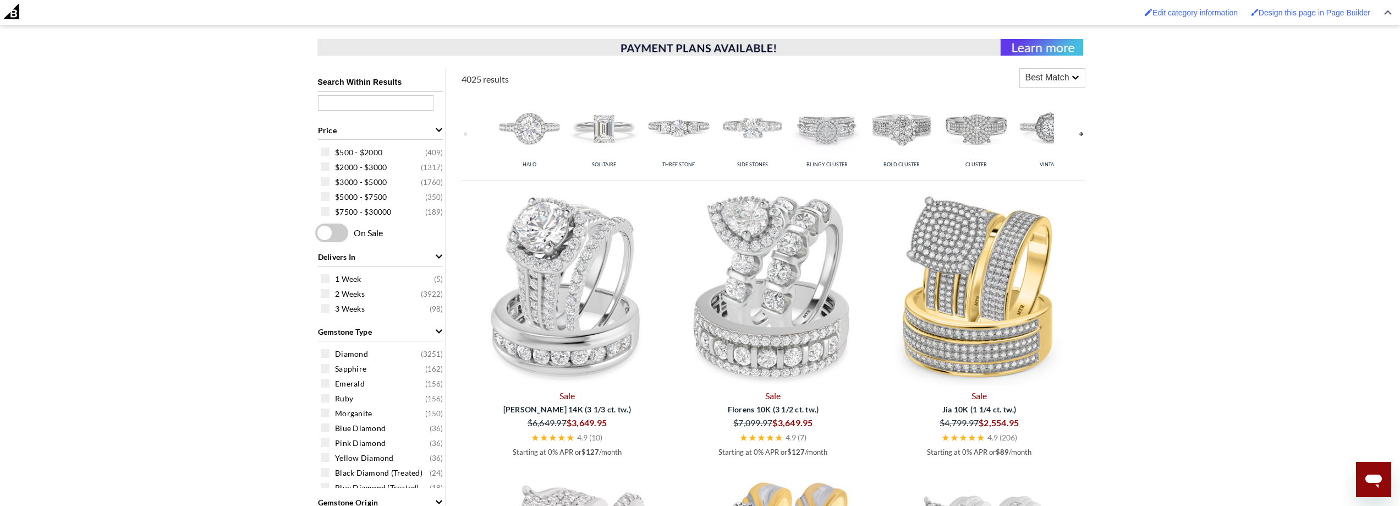
scroll to position [440, 0]
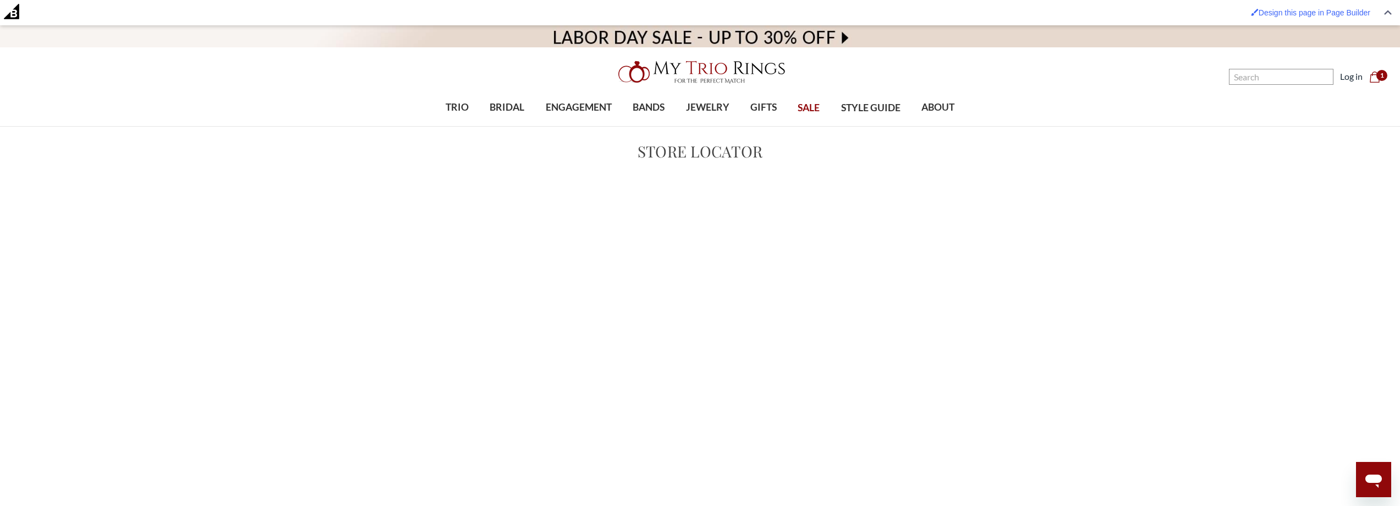
click at [1294, 94] on nav "Search Search Search Log in Cart Cart 1" at bounding box center [1219, 63] width 350 height 127
click at [1294, 80] on input "Search" at bounding box center [1281, 77] width 105 height 16
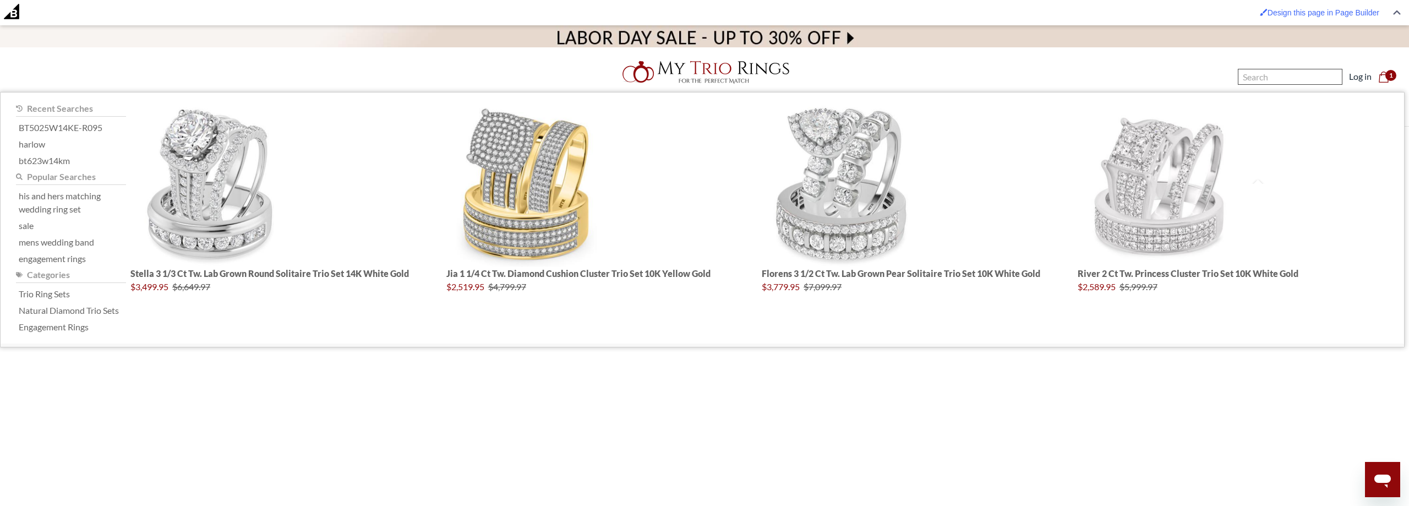
paste input "[URL][DOMAIN_NAME]"
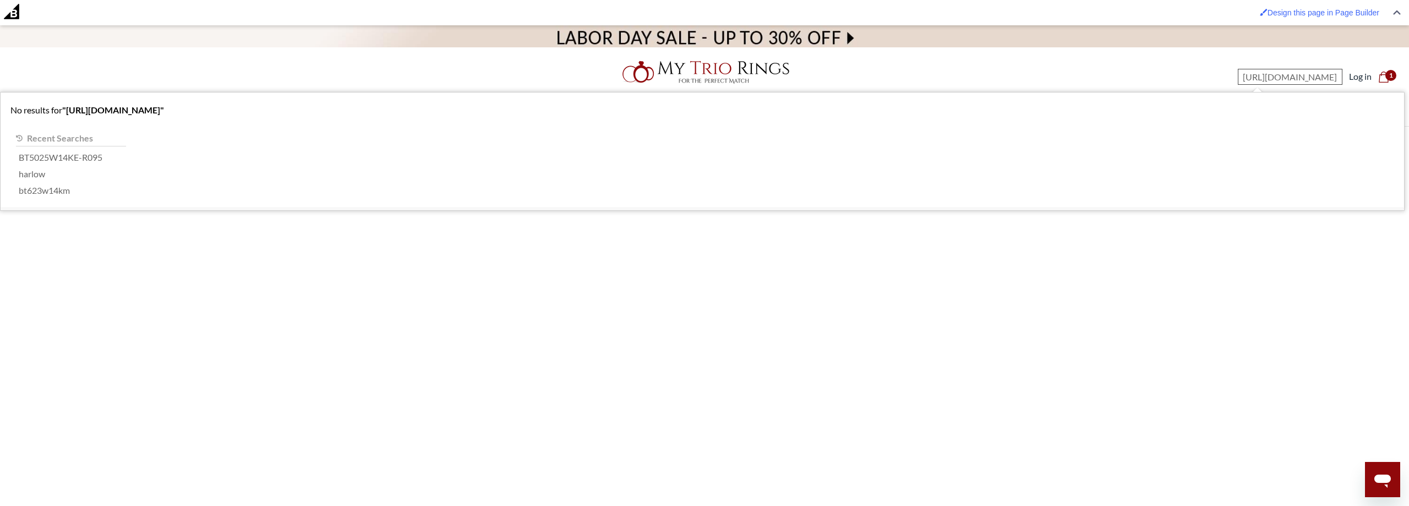
type input "[URL][DOMAIN_NAME]"
